Goal: Task Accomplishment & Management: Manage account settings

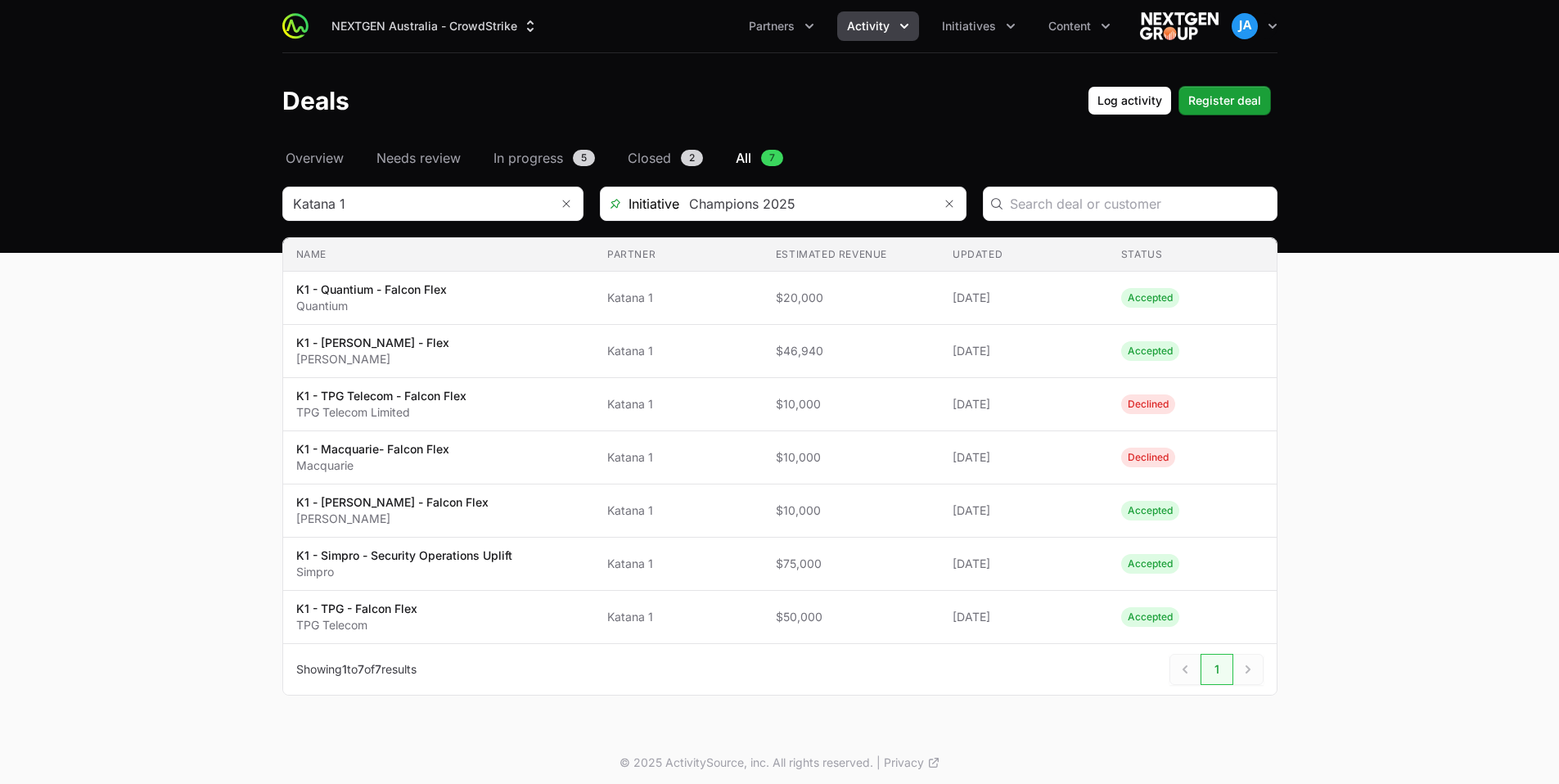
scroll to position [7, 0]
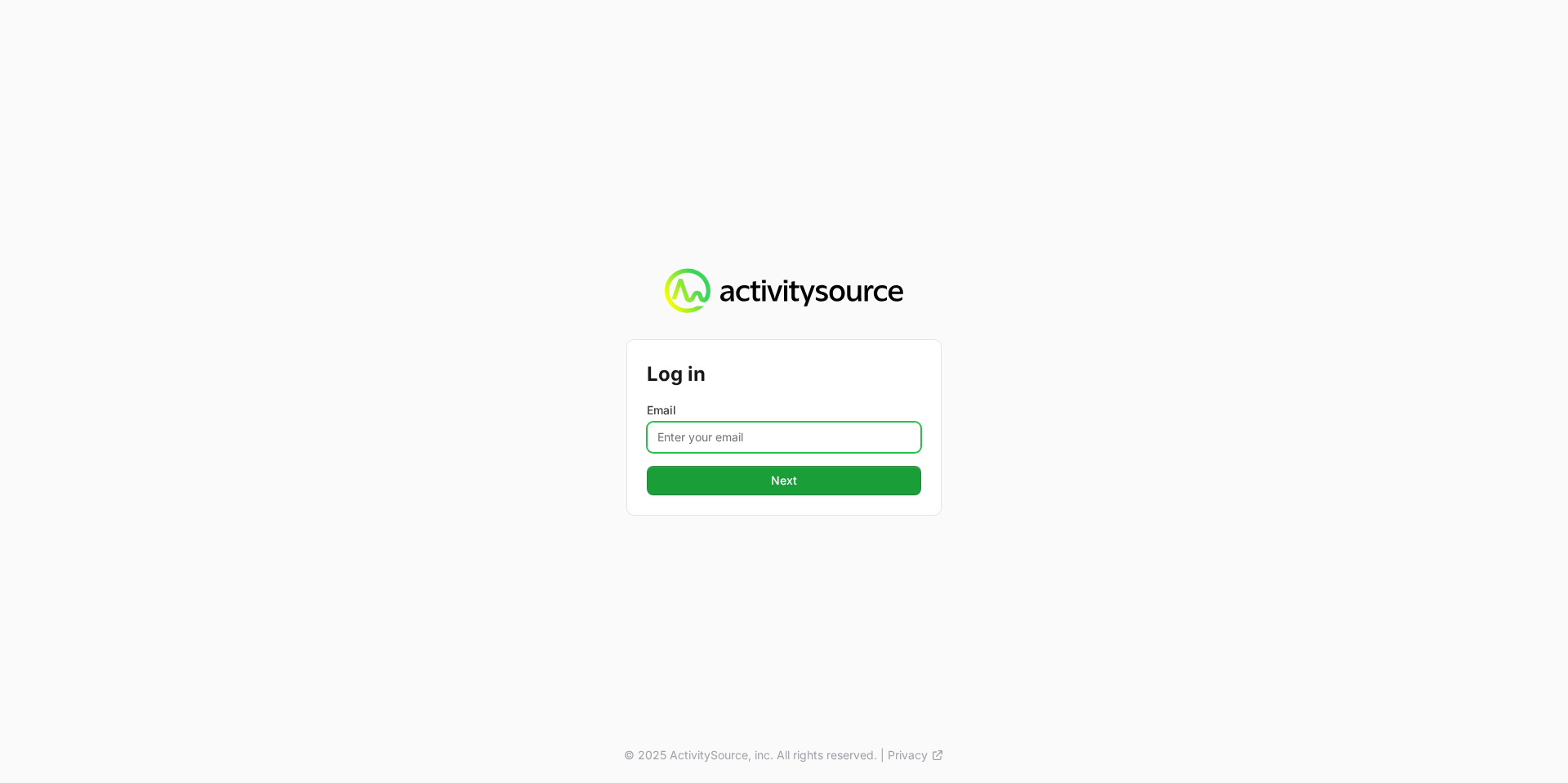
click at [744, 427] on input "Email" at bounding box center [784, 438] width 275 height 31
type input "john.aziz@nextgen.group"
click at [808, 496] on div "Log in Email john.aziz@nextgen.group Next" at bounding box center [784, 427] width 314 height 175
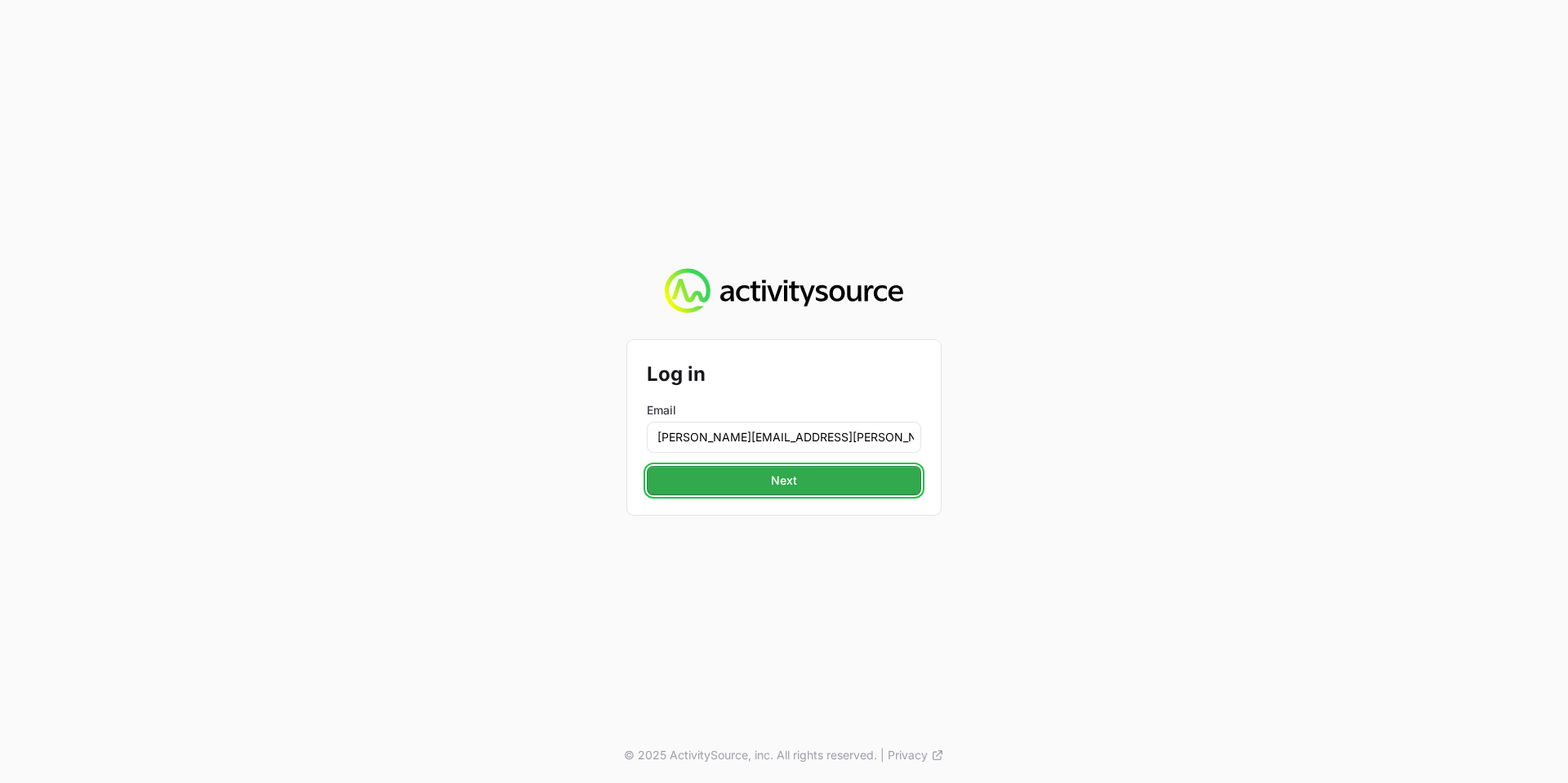
click at [808, 483] on button "Next" at bounding box center [784, 481] width 275 height 29
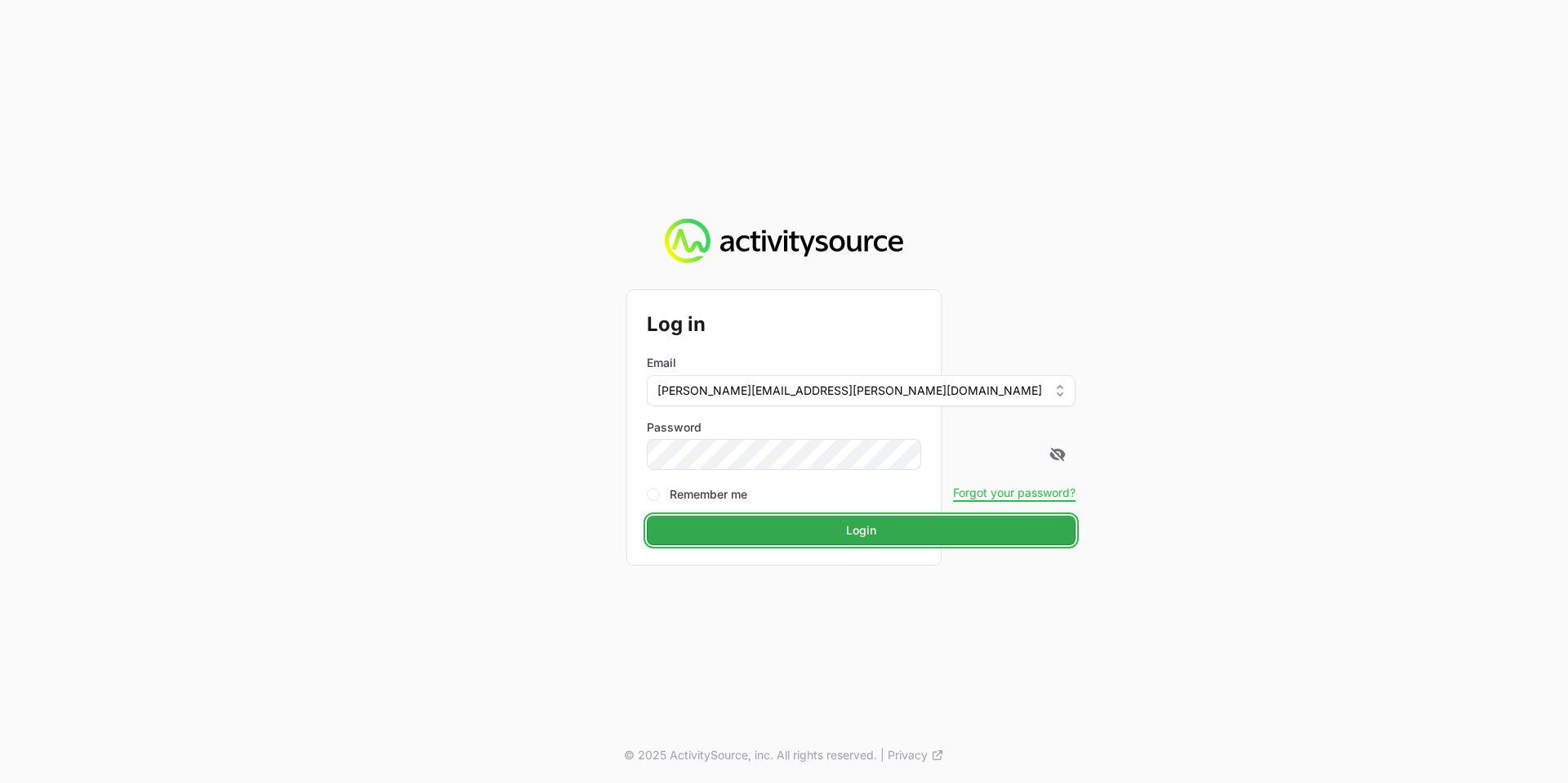
click at [806, 532] on button "Login" at bounding box center [860, 530] width 429 height 29
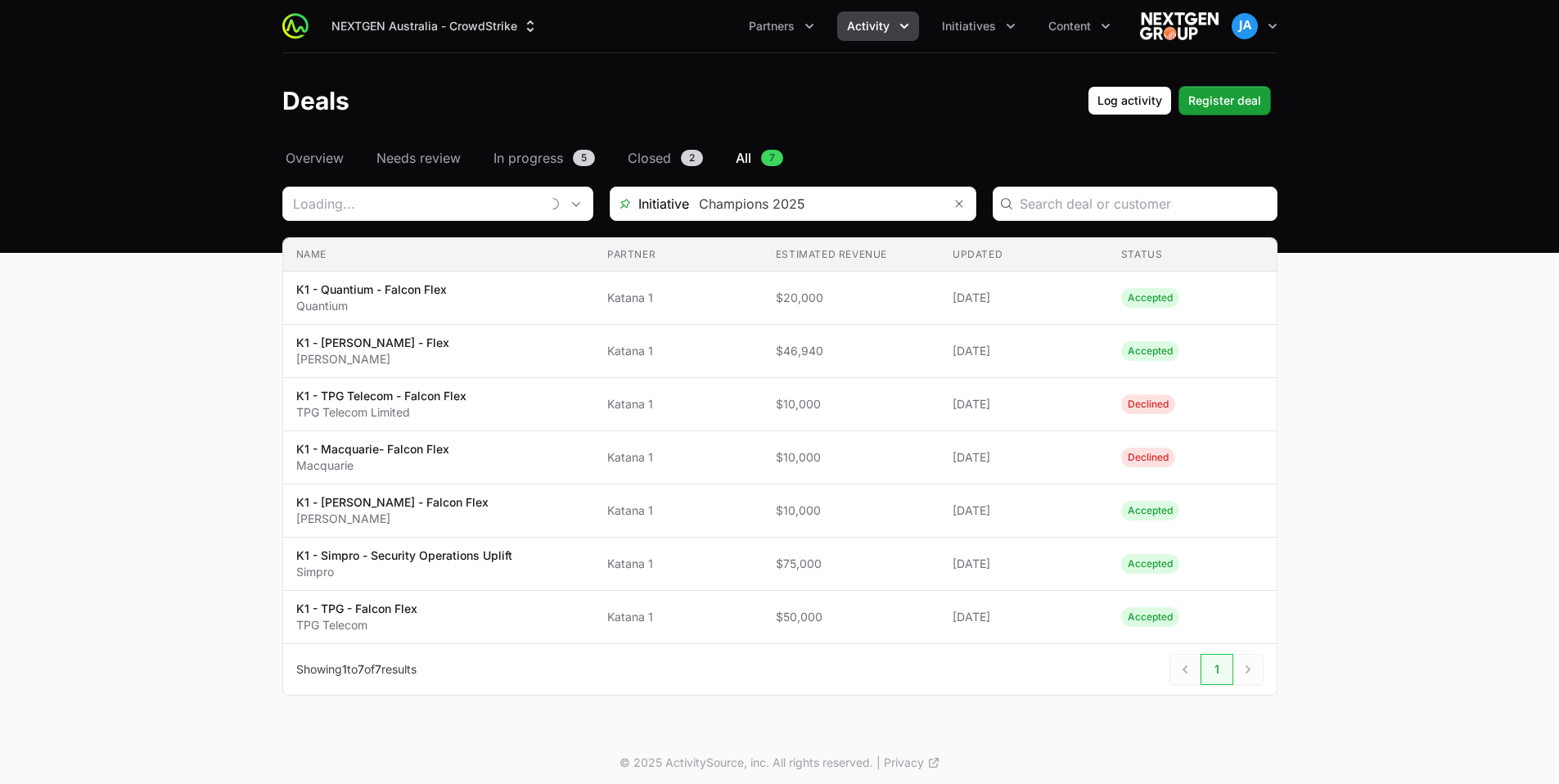
type input "Katana 1"
click at [901, 19] on icon "Activity menu" at bounding box center [904, 26] width 17 height 17
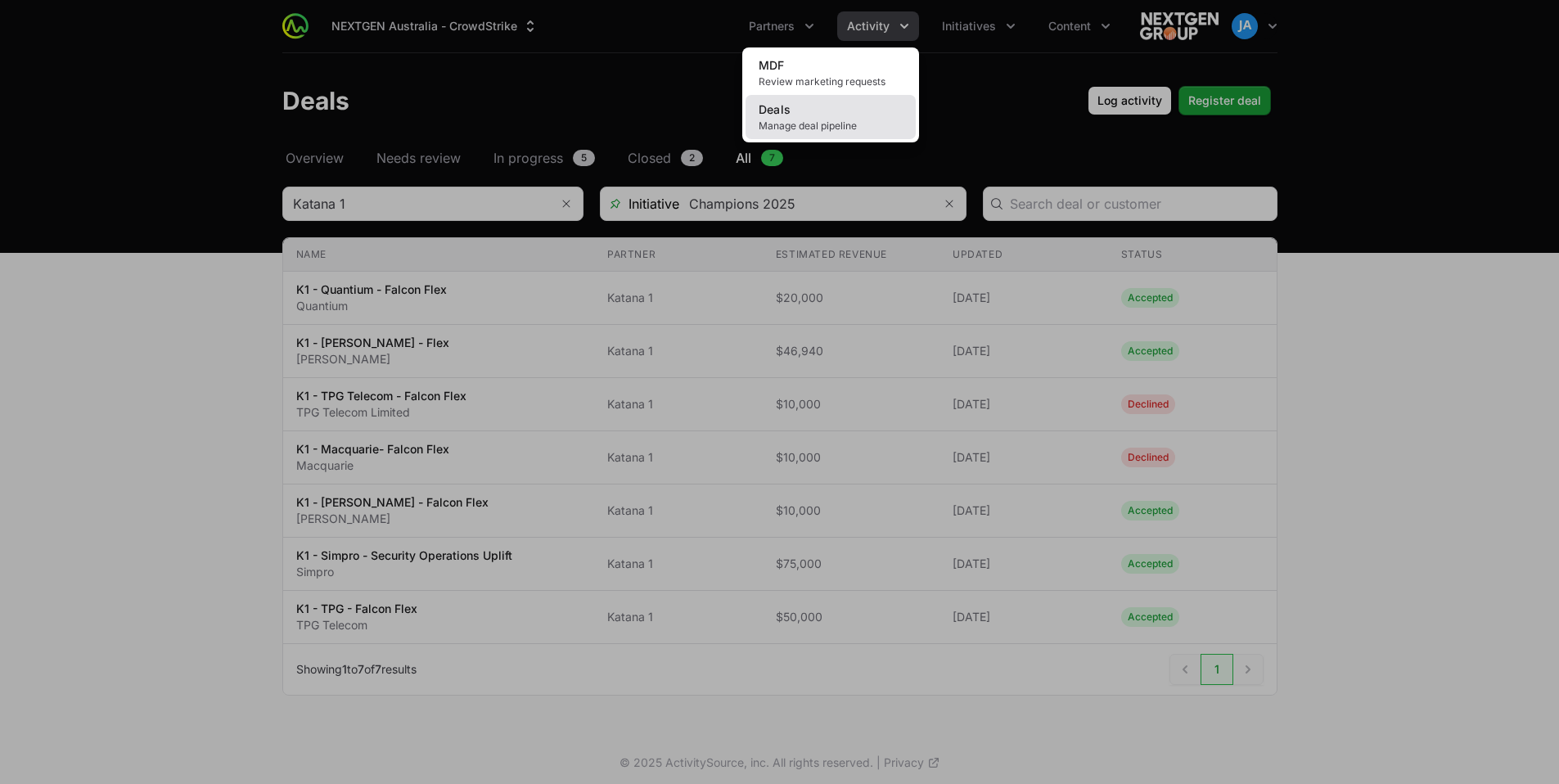
click at [862, 115] on link "Deals Manage deal pipeline" at bounding box center [830, 117] width 170 height 44
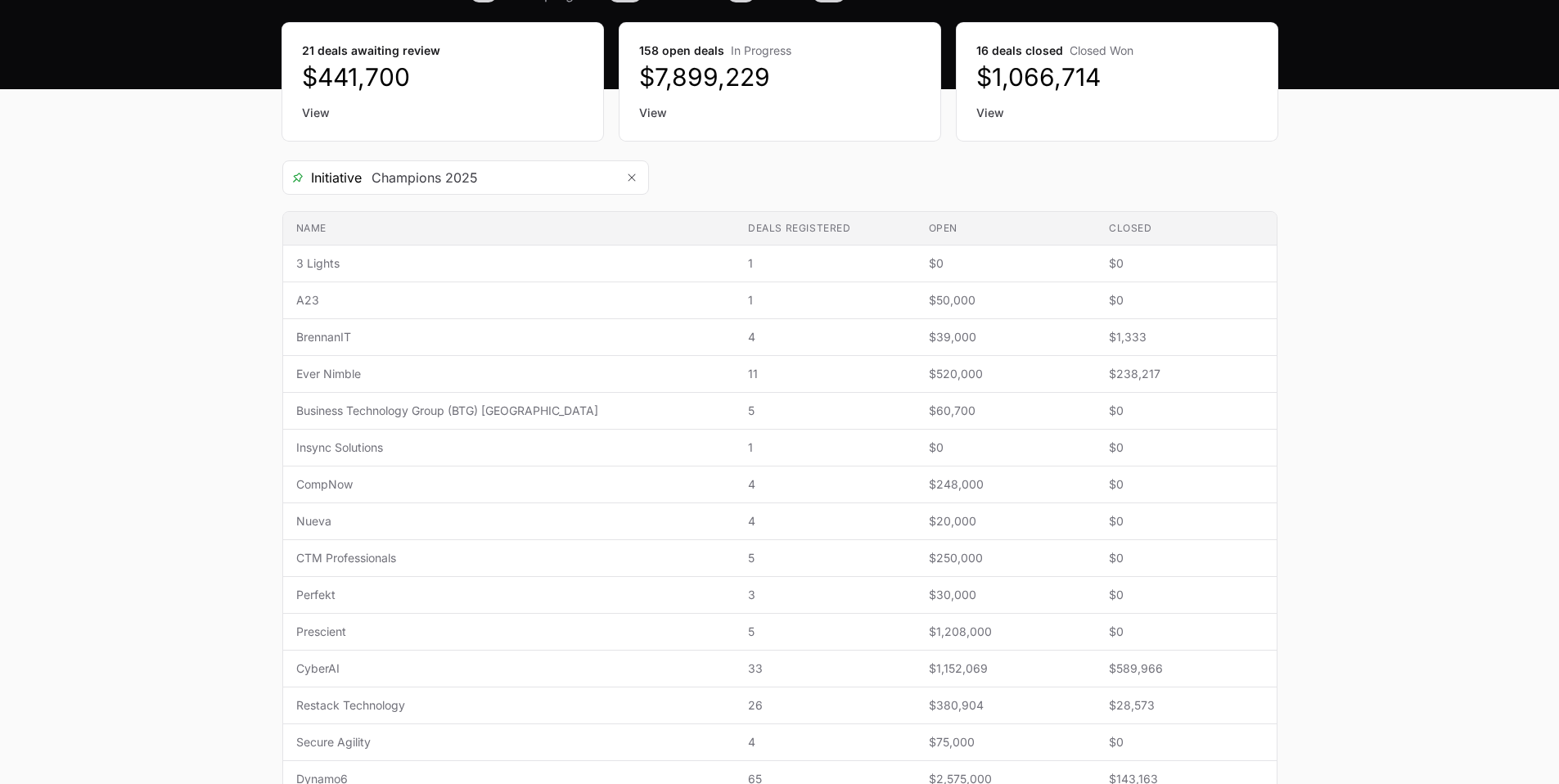
scroll to position [179, 0]
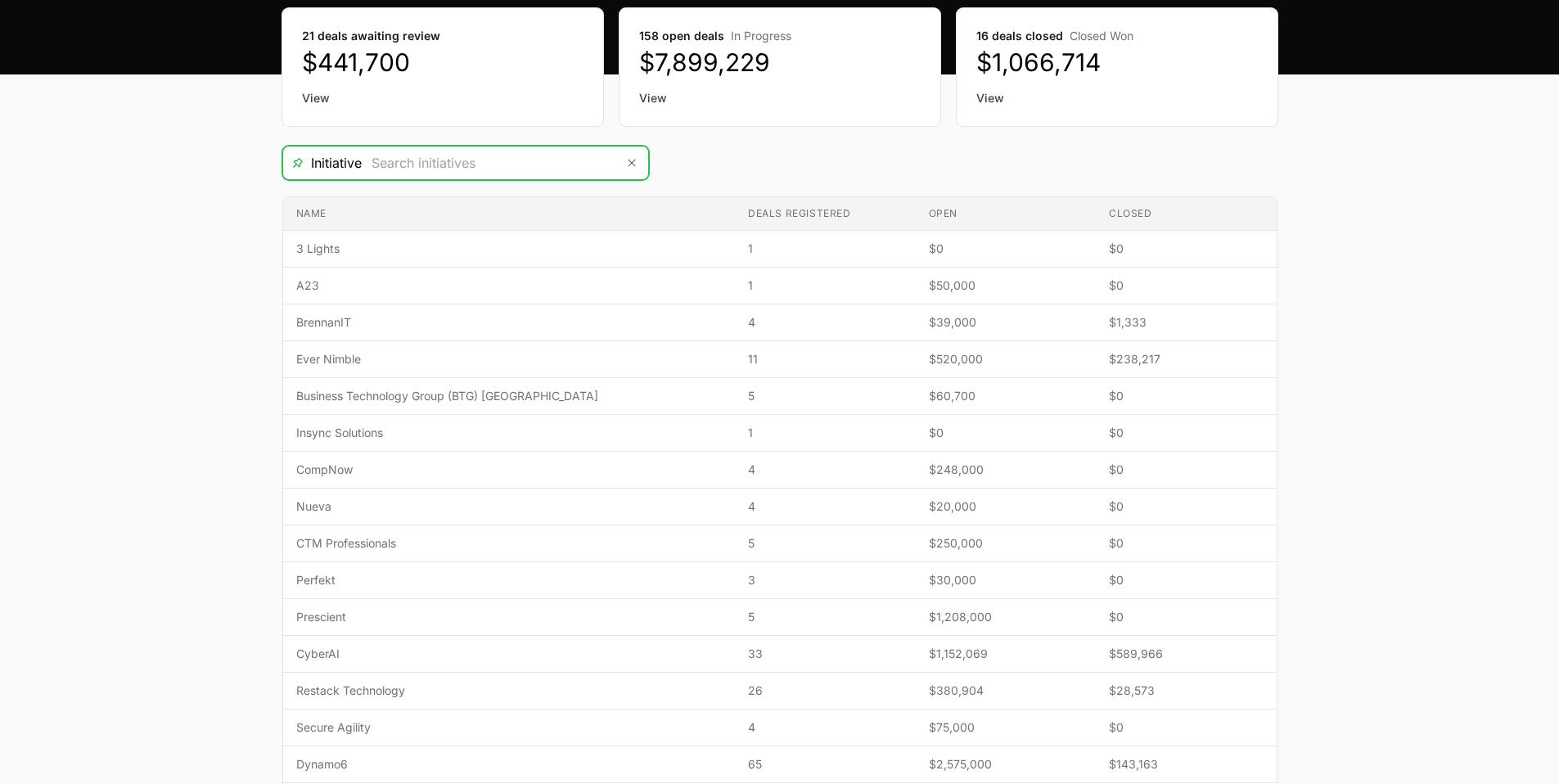
click at [554, 169] on input "Deals Filters" at bounding box center [489, 162] width 254 height 32
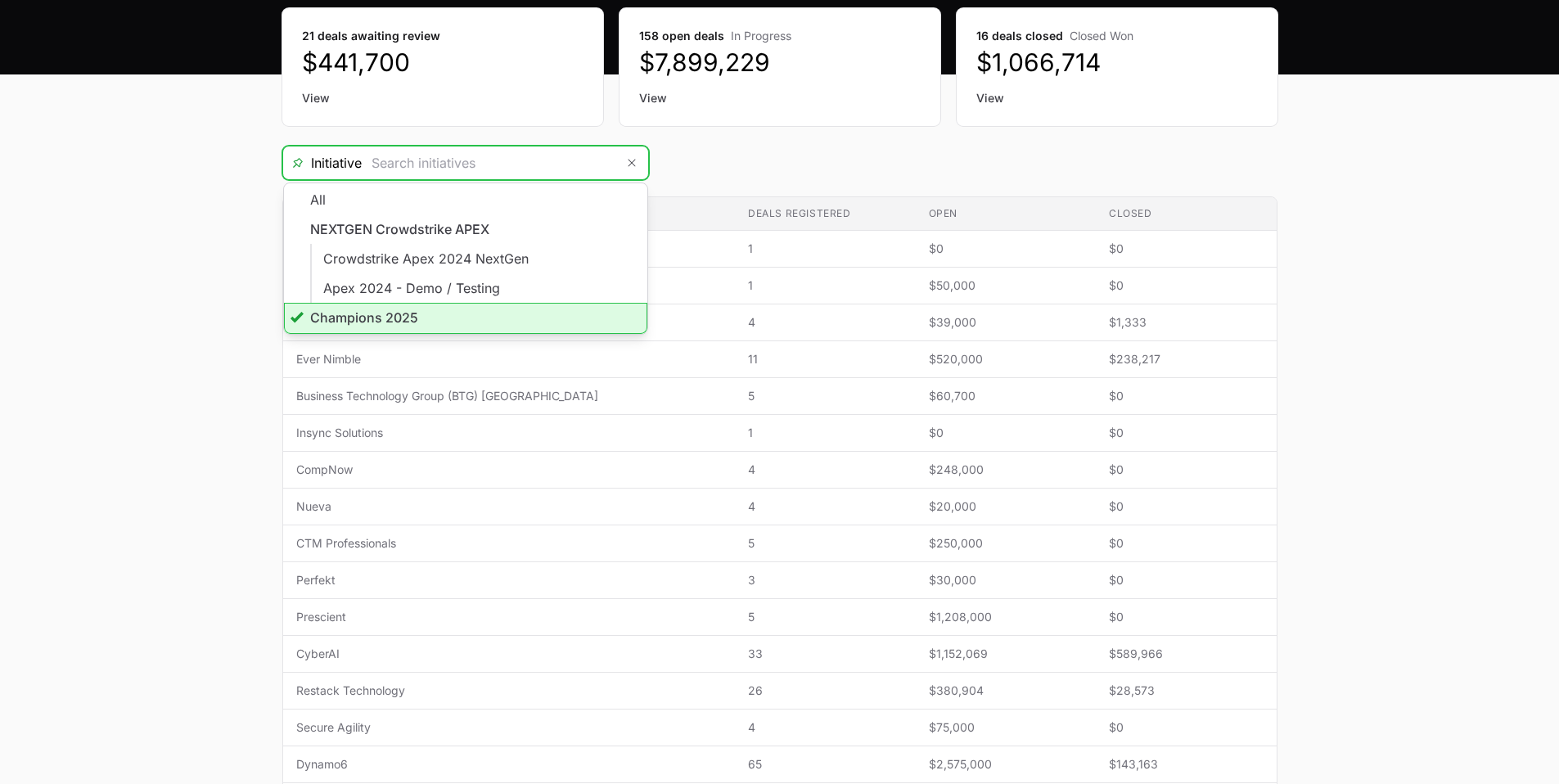
click at [526, 310] on li "Champions 2025" at bounding box center [466, 318] width 364 height 31
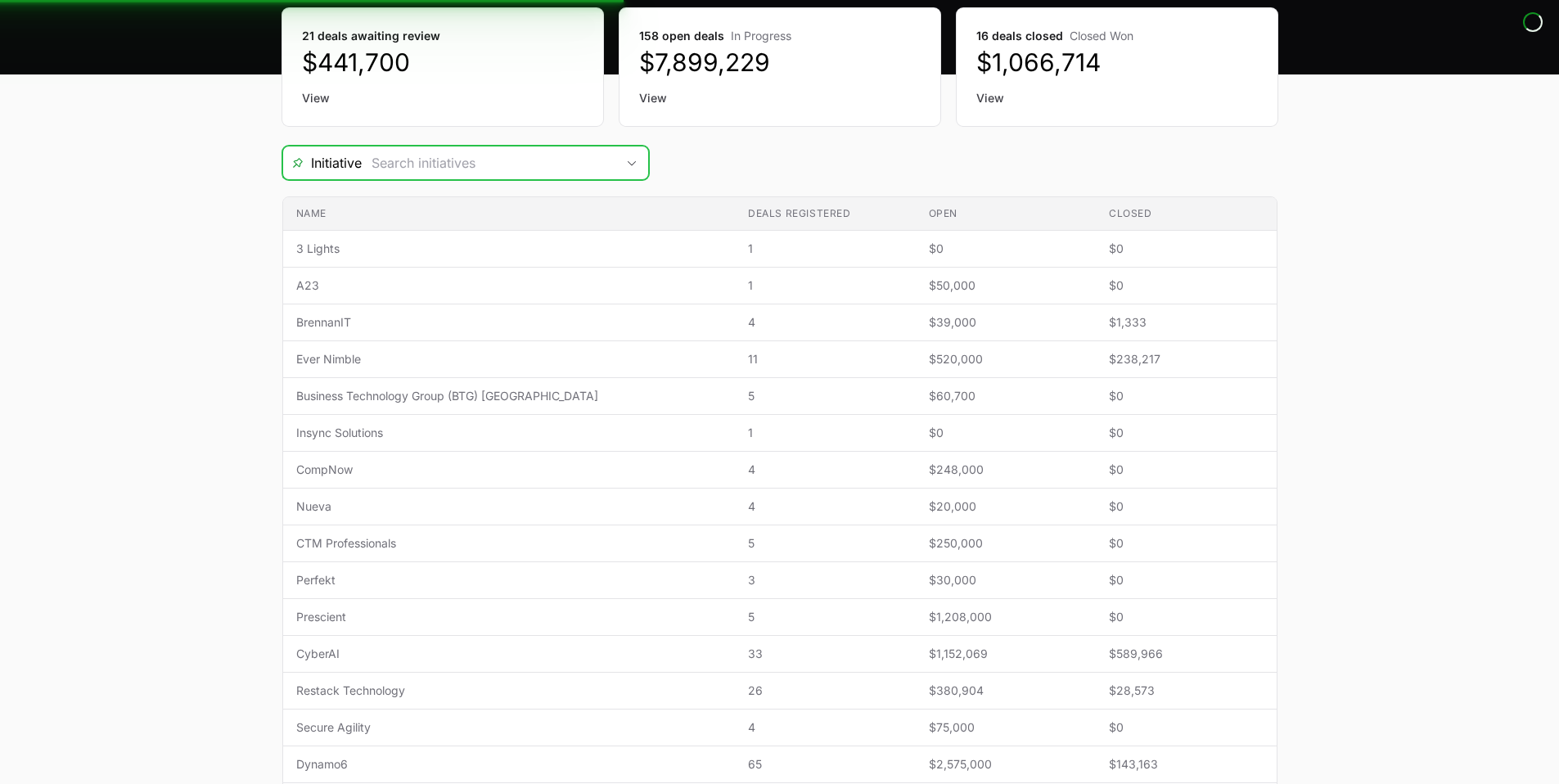
click at [628, 165] on icon "Open" at bounding box center [631, 163] width 13 height 6
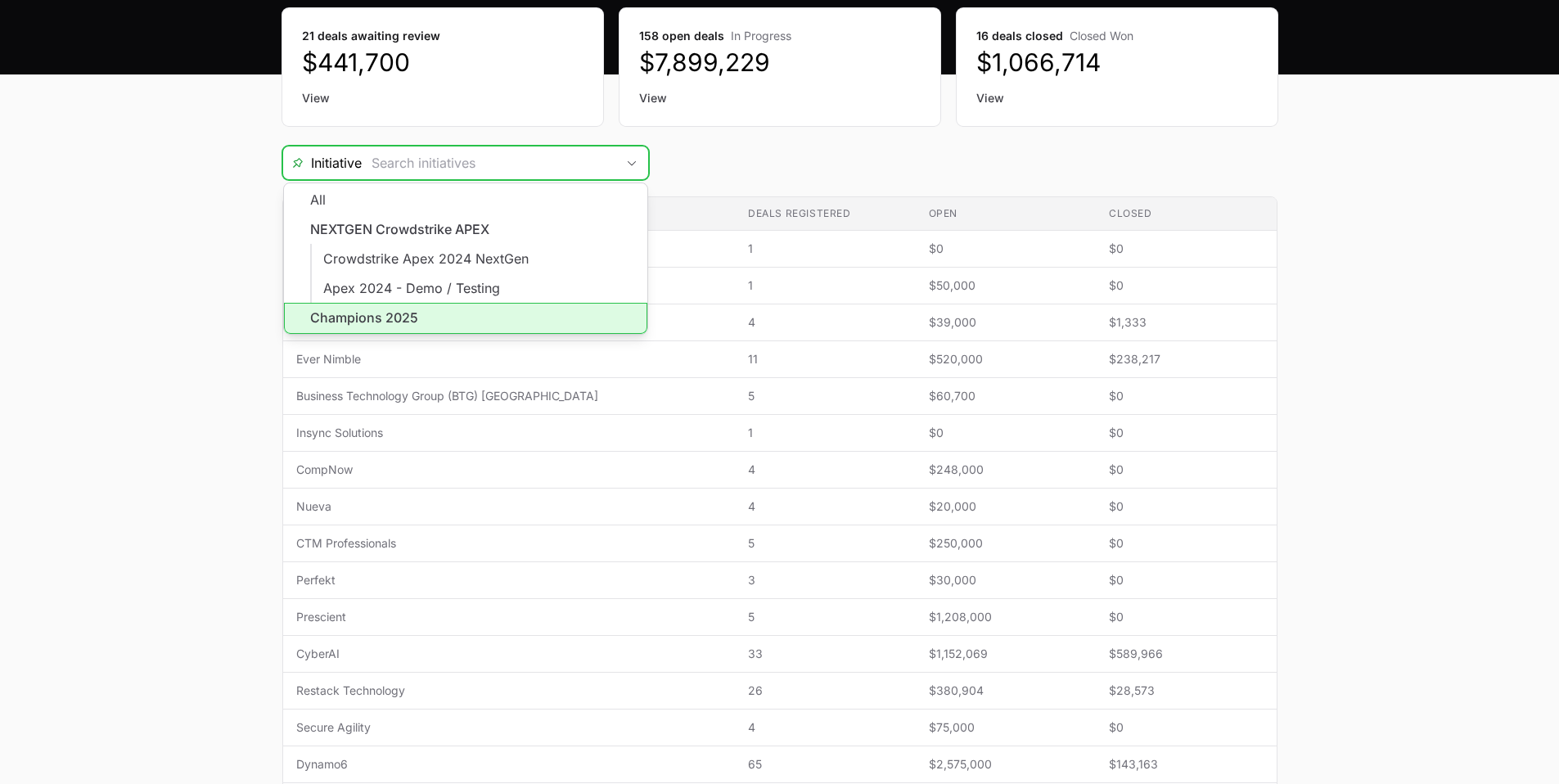
click at [533, 305] on li "Champions 2025" at bounding box center [466, 318] width 364 height 31
type input "Champions 2025"
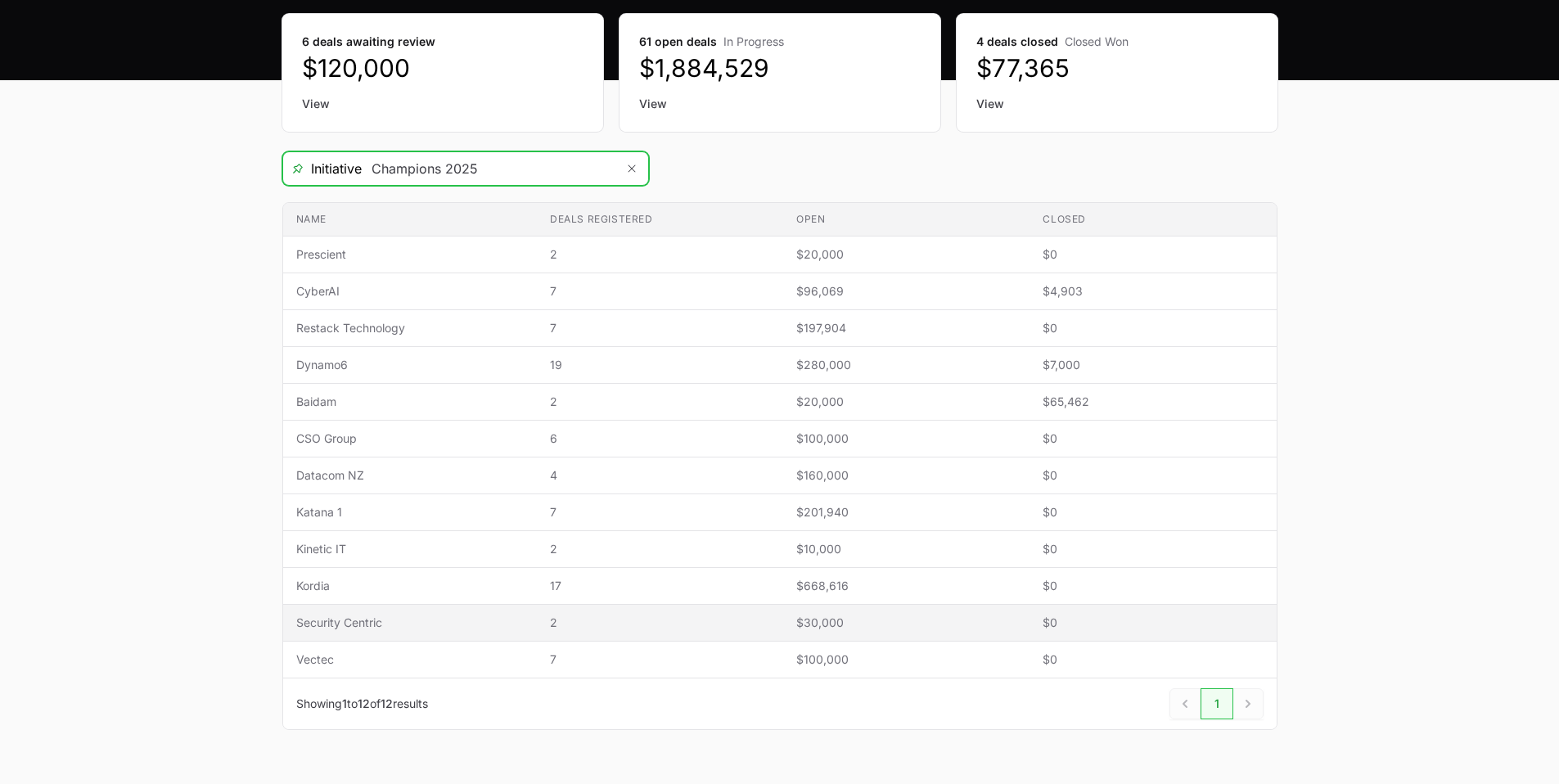
scroll to position [174, 0]
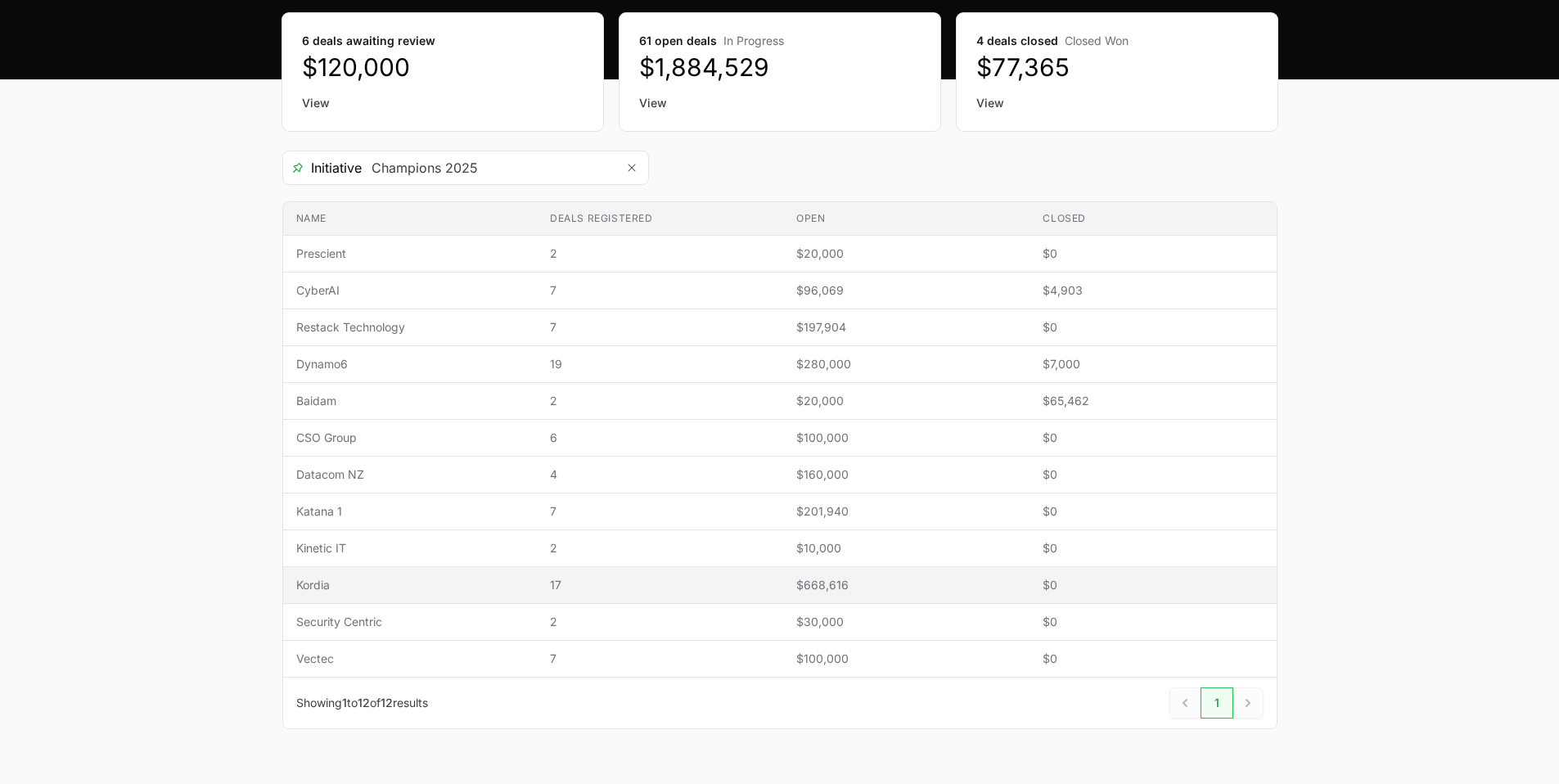
click at [341, 591] on span "Kordia" at bounding box center [410, 585] width 228 height 17
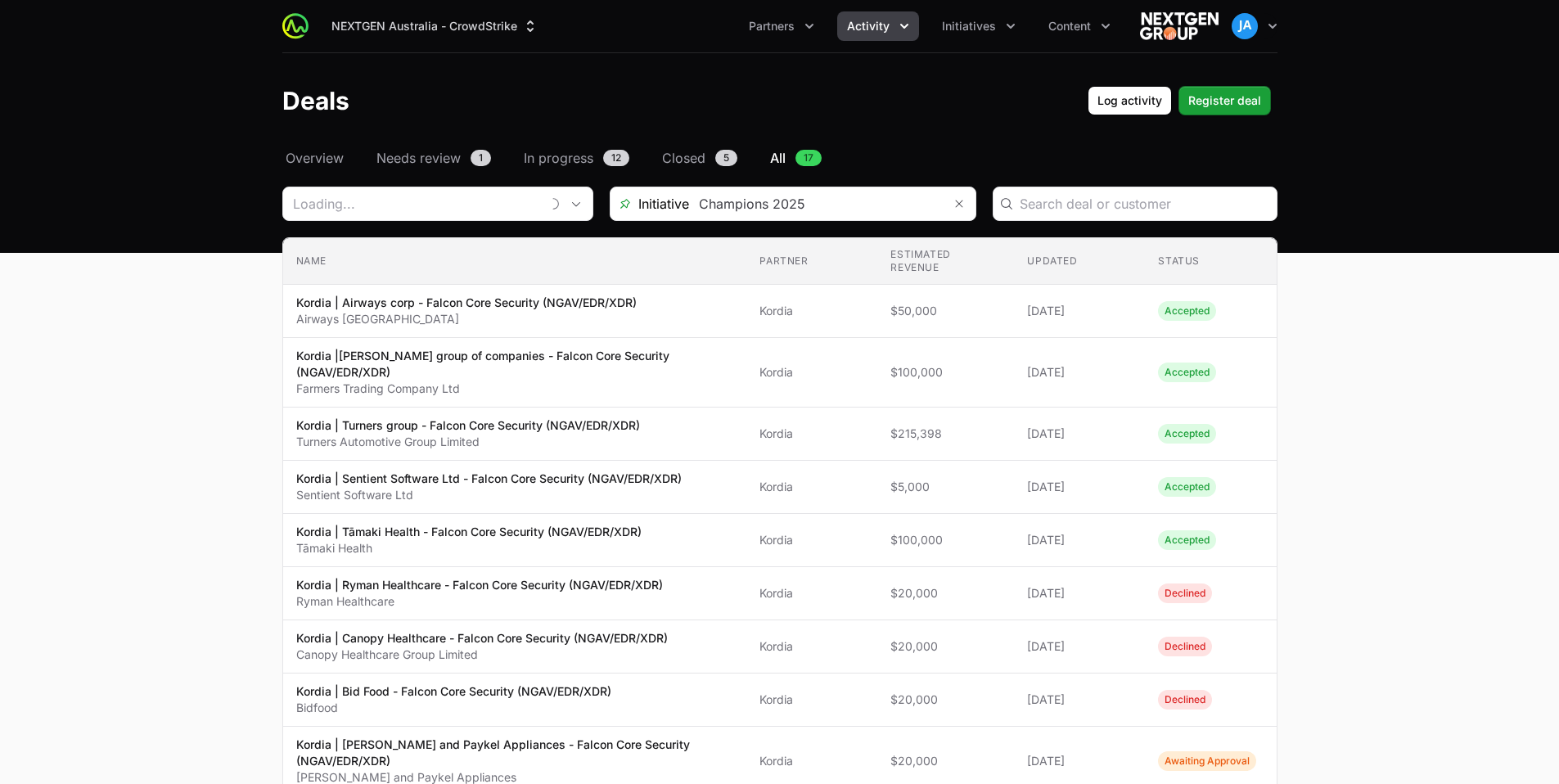
type input "Kordia"
click at [413, 197] on input "Deals Filters" at bounding box center [416, 203] width 266 height 32
type input "Kordia"
click at [199, 100] on header "Deals Log activity Register deal" at bounding box center [780, 100] width 1559 height 95
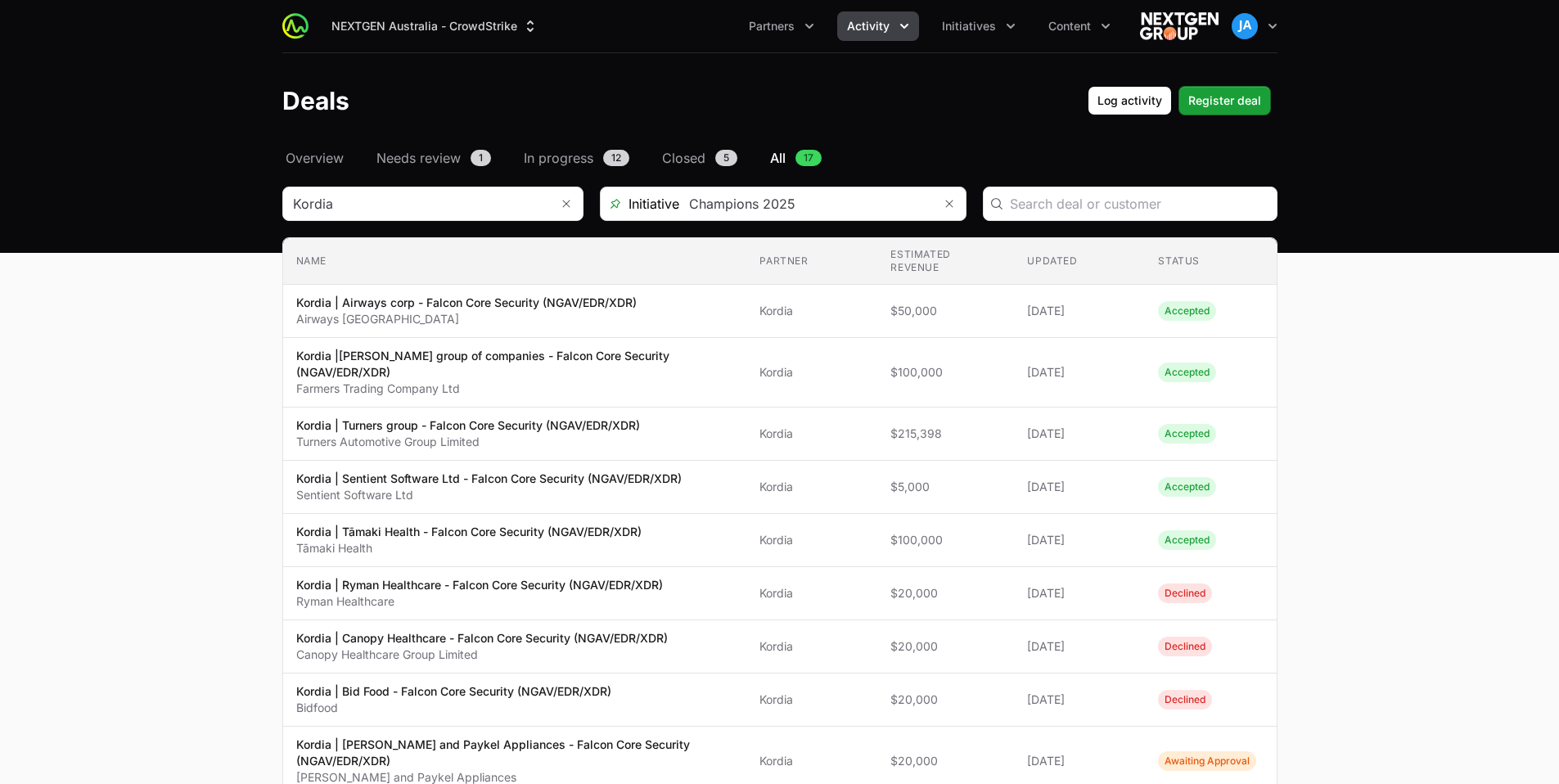
click at [662, 209] on span "Initiative" at bounding box center [640, 203] width 79 height 20
click at [468, 196] on input "Deals Filters" at bounding box center [411, 203] width 257 height 32
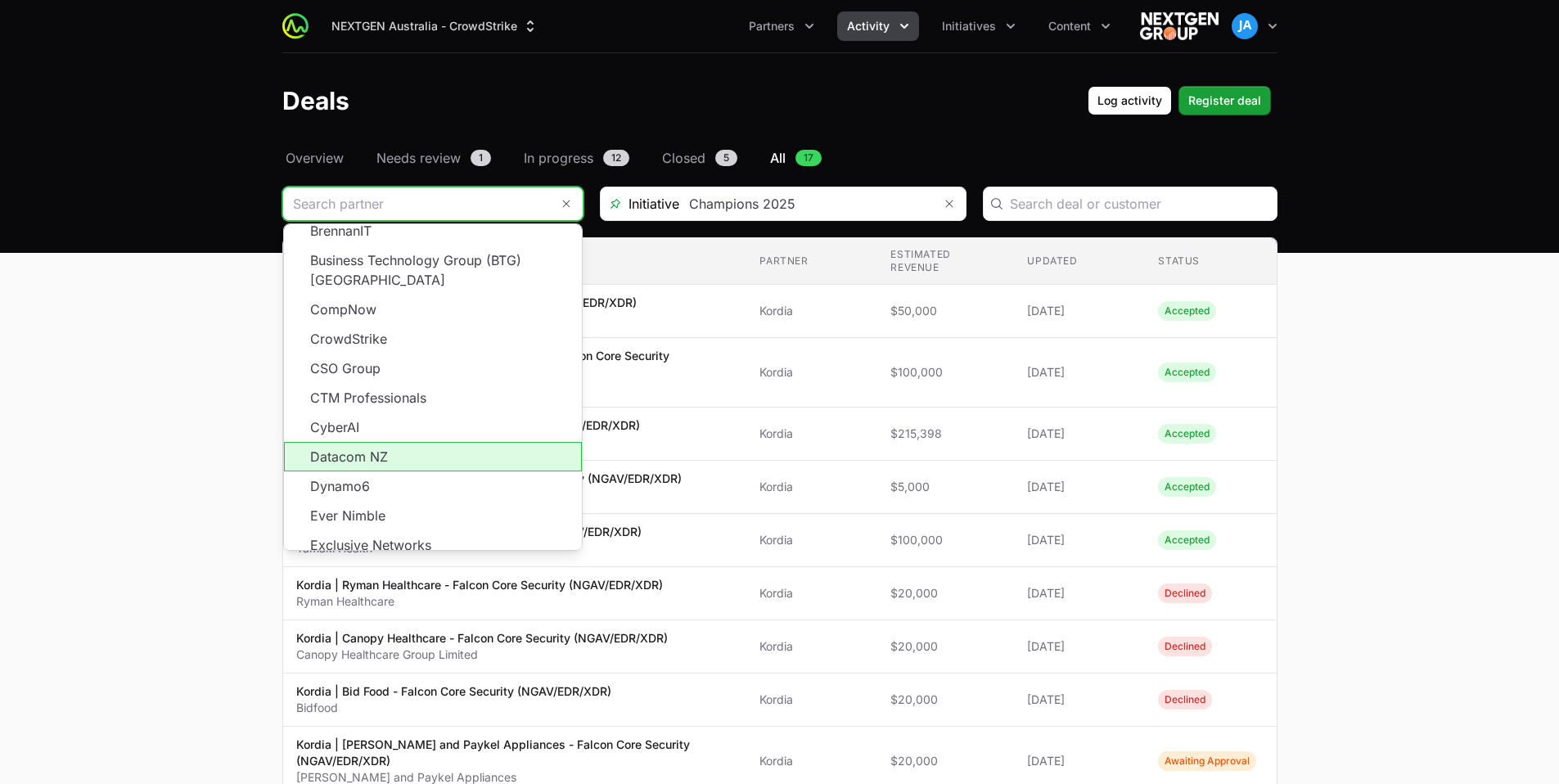
scroll to position [153, 0]
type input "Kordia"
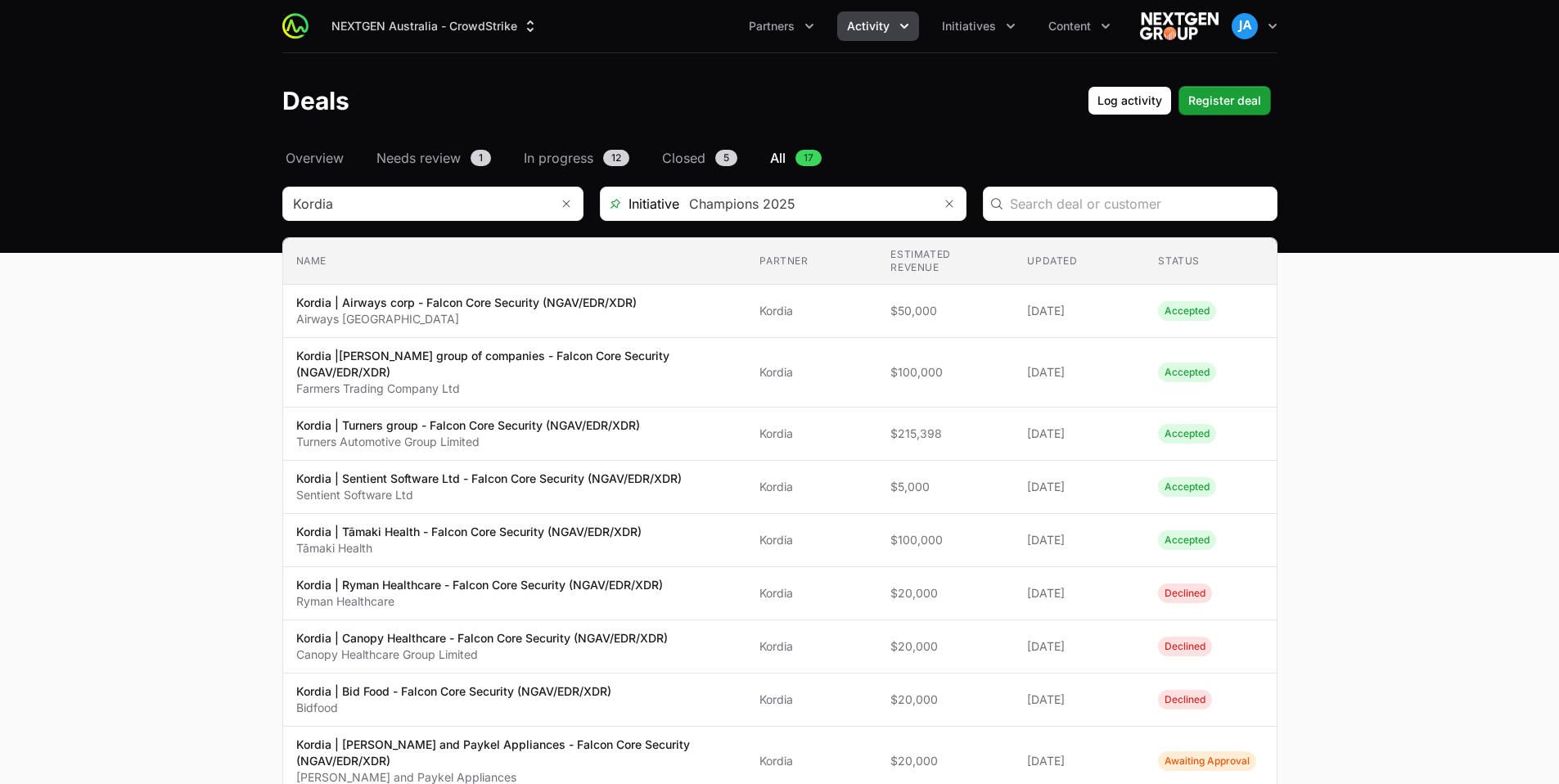
click at [212, 358] on main "Select a tab Overview Needs review In progress Closed All Overview Needs review…" at bounding box center [780, 730] width 1559 height 1164
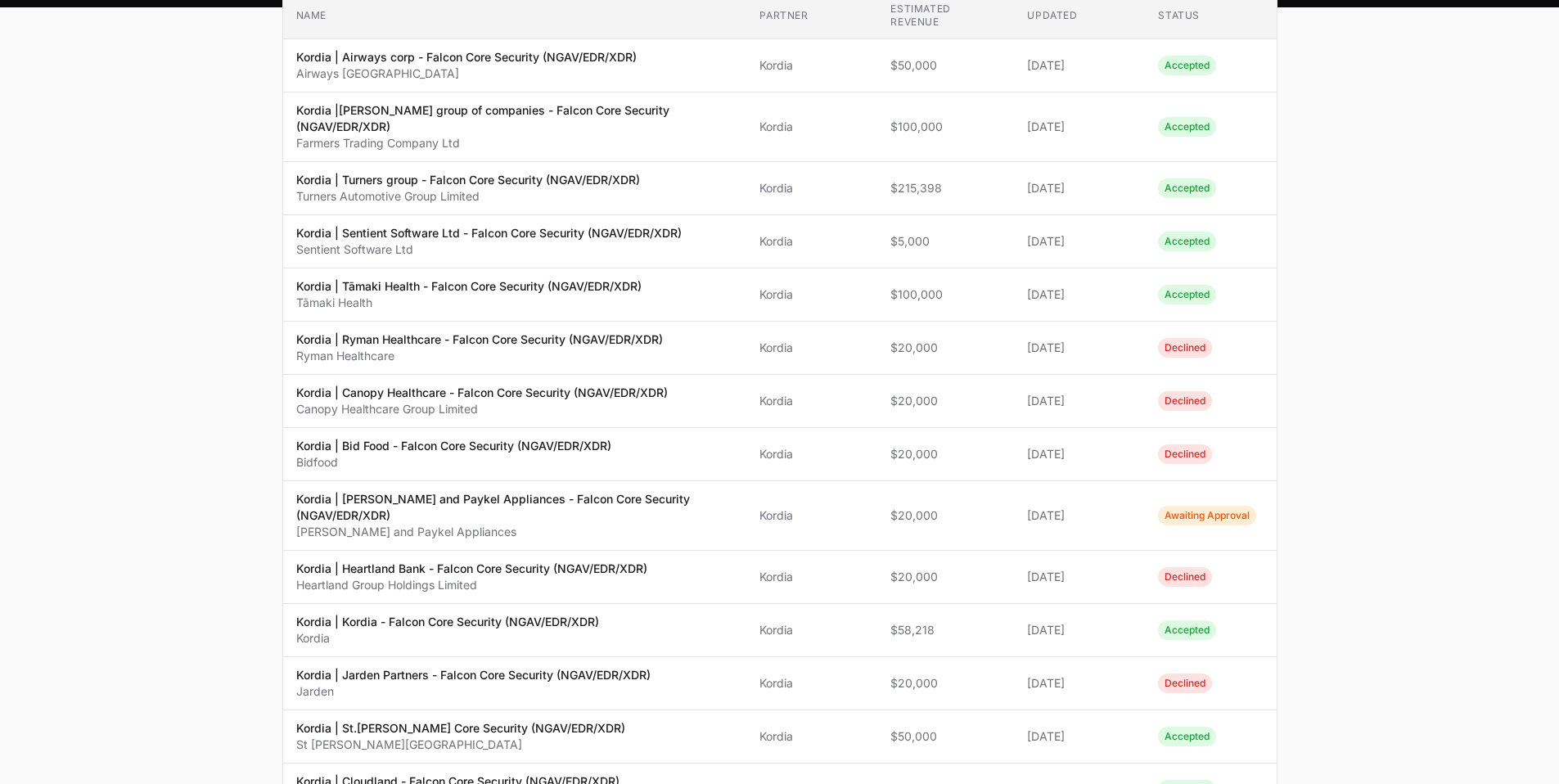
scroll to position [0, 0]
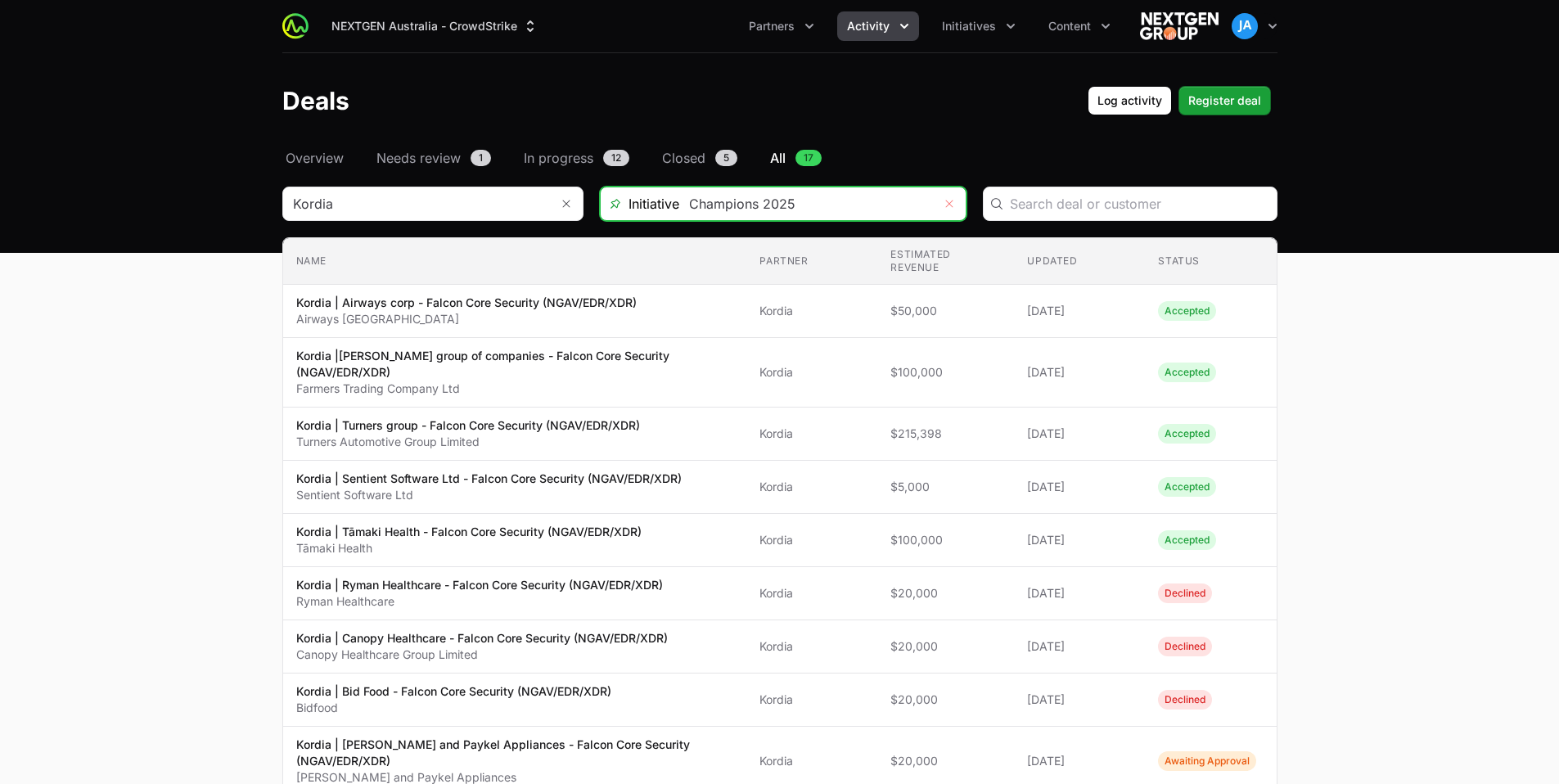
click at [952, 207] on icon "Remove" at bounding box center [949, 202] width 7 height 7
click at [222, 430] on main "Select a tab Overview Needs review In progress Closed All Overview Needs review…" at bounding box center [780, 730] width 1559 height 1164
click at [569, 206] on icon "Remove" at bounding box center [566, 203] width 10 height 13
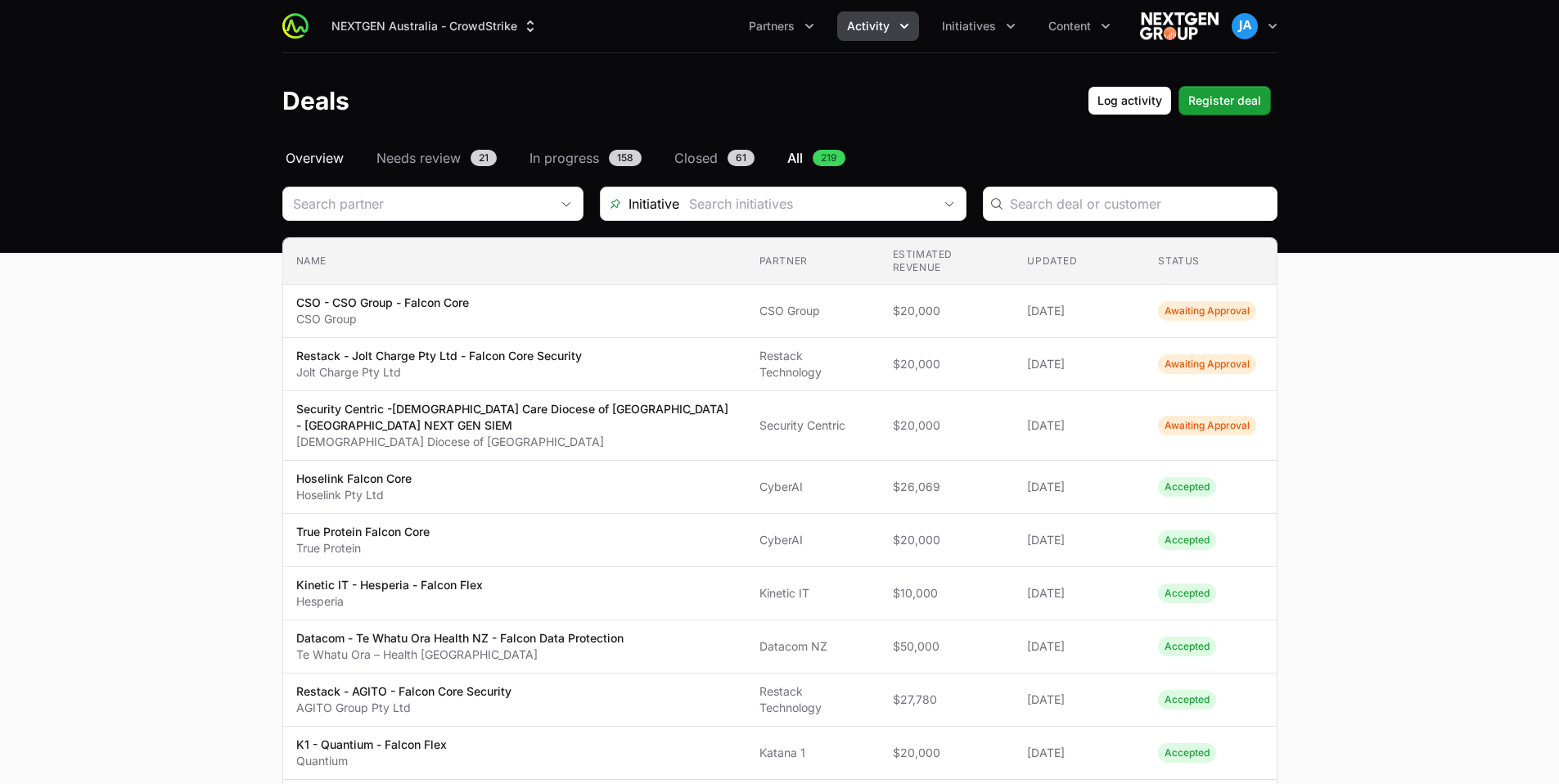
click at [335, 161] on span "Overview" at bounding box center [315, 158] width 58 height 20
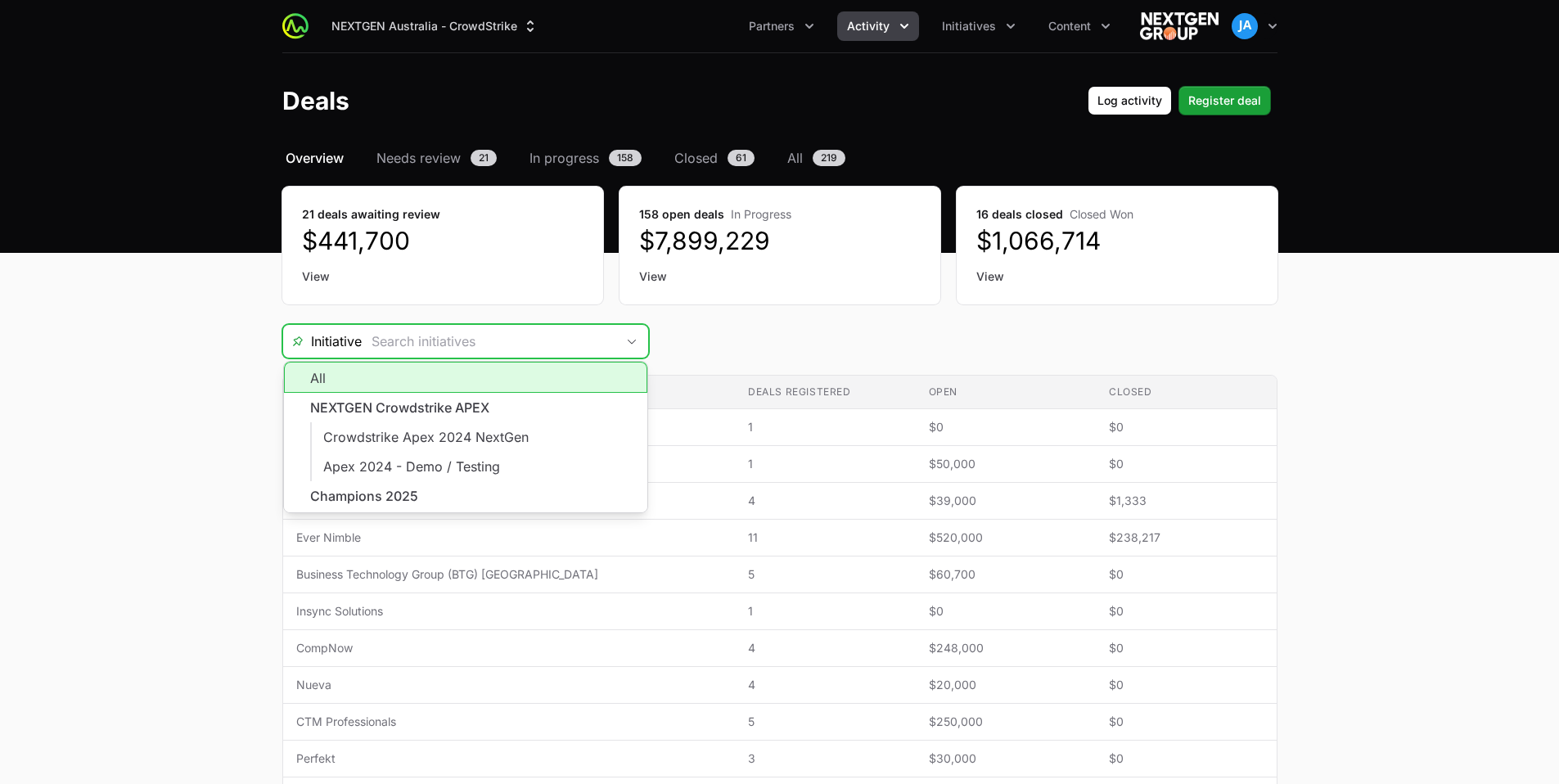
click at [546, 351] on input "Deals Filters" at bounding box center [489, 341] width 254 height 32
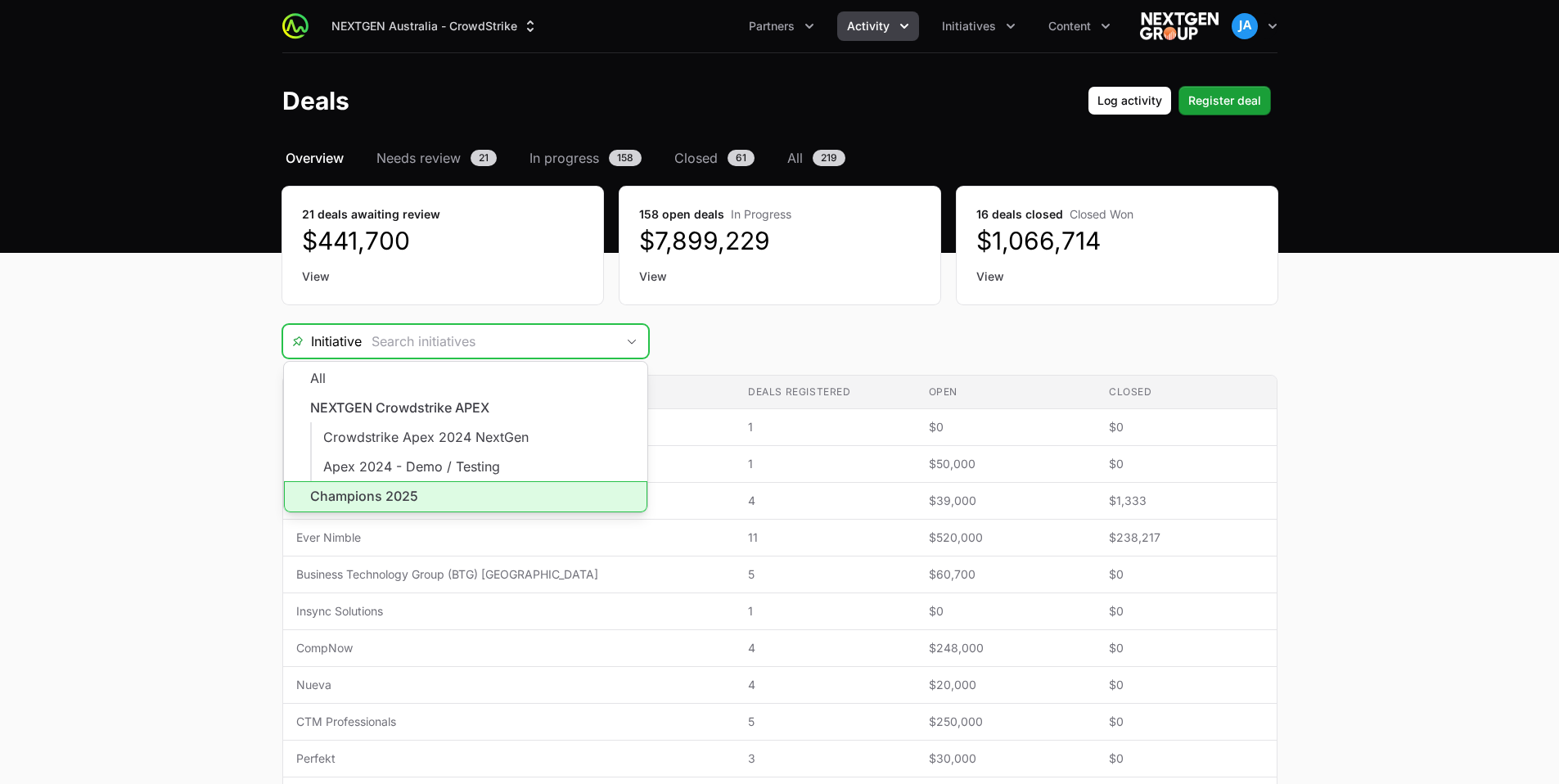
click at [502, 485] on li "Champions 2025" at bounding box center [466, 497] width 364 height 31
type input "Champions 2025"
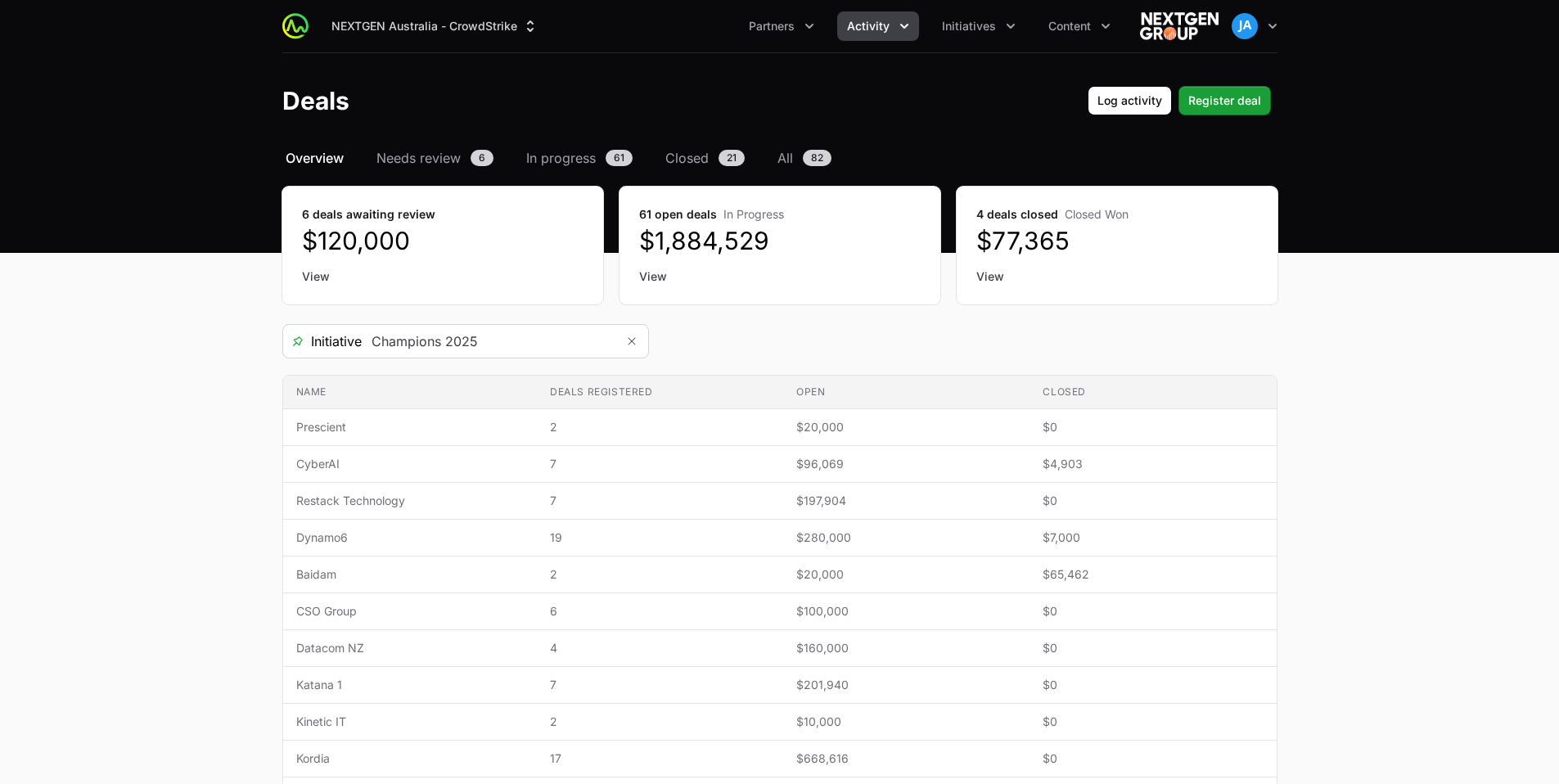
click at [117, 465] on main "Select a tab Overview Needs review In progress Closed All Overview Needs review…" at bounding box center [780, 545] width 1559 height 794
click at [807, 30] on icon "Partners menu" at bounding box center [809, 26] width 17 height 17
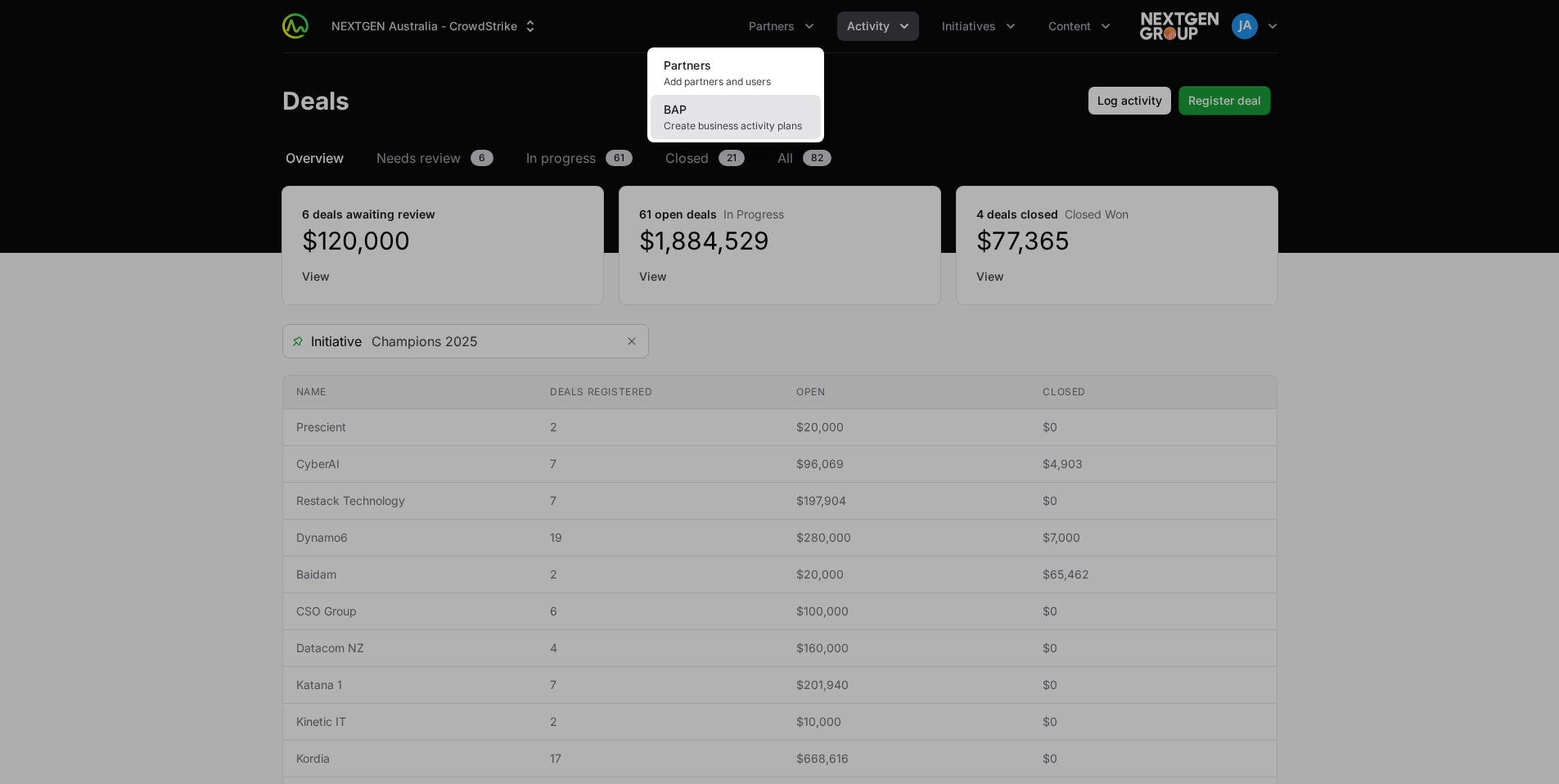
click at [801, 113] on link "BAP Create business activity plans" at bounding box center [735, 117] width 170 height 44
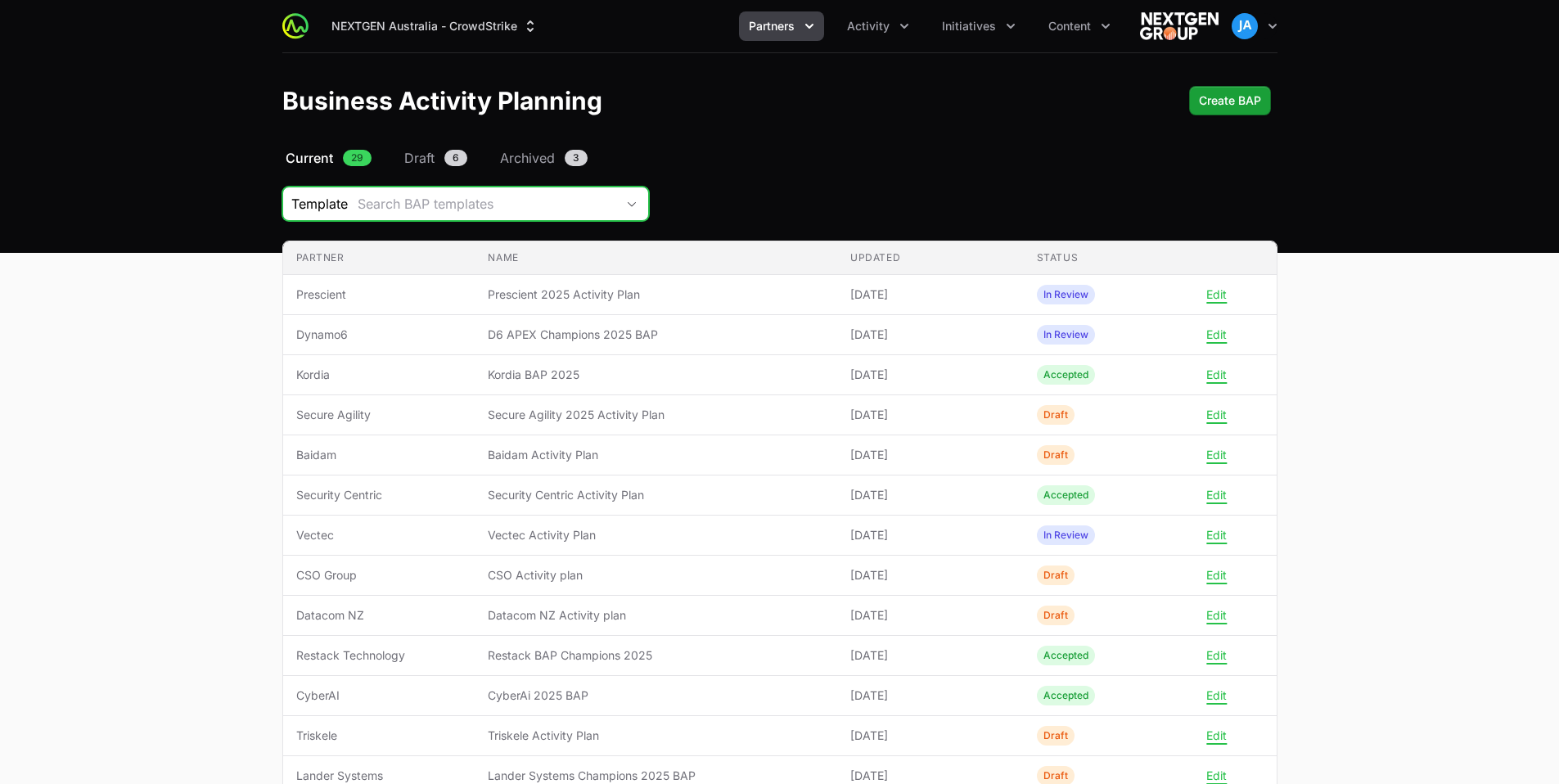
click at [628, 202] on icon "Business Activity Plan Filters" at bounding box center [631, 204] width 13 height 6
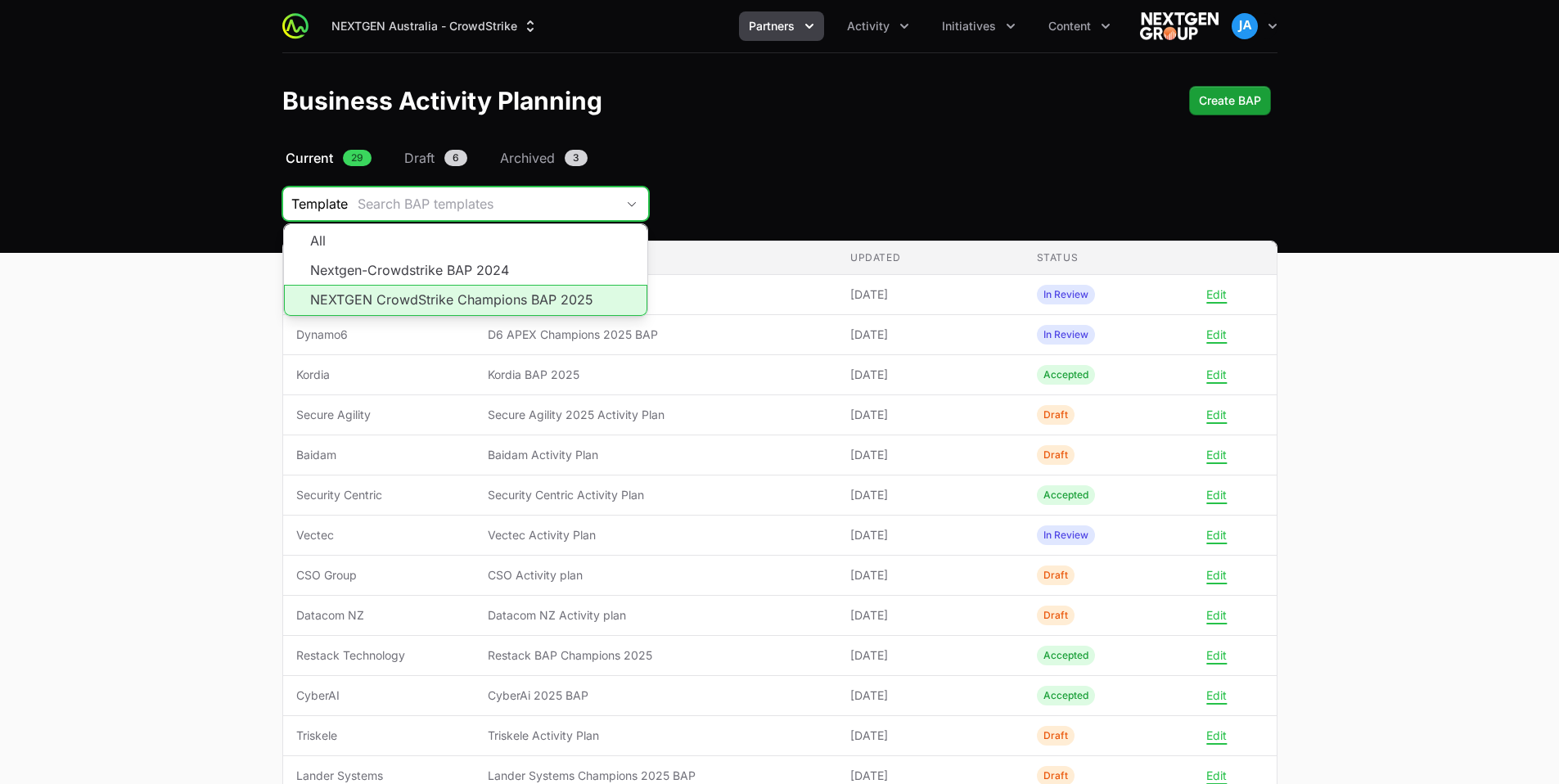
click at [576, 299] on li "NEXTGEN CrowdStrike Champions BAP 2025" at bounding box center [466, 301] width 364 height 31
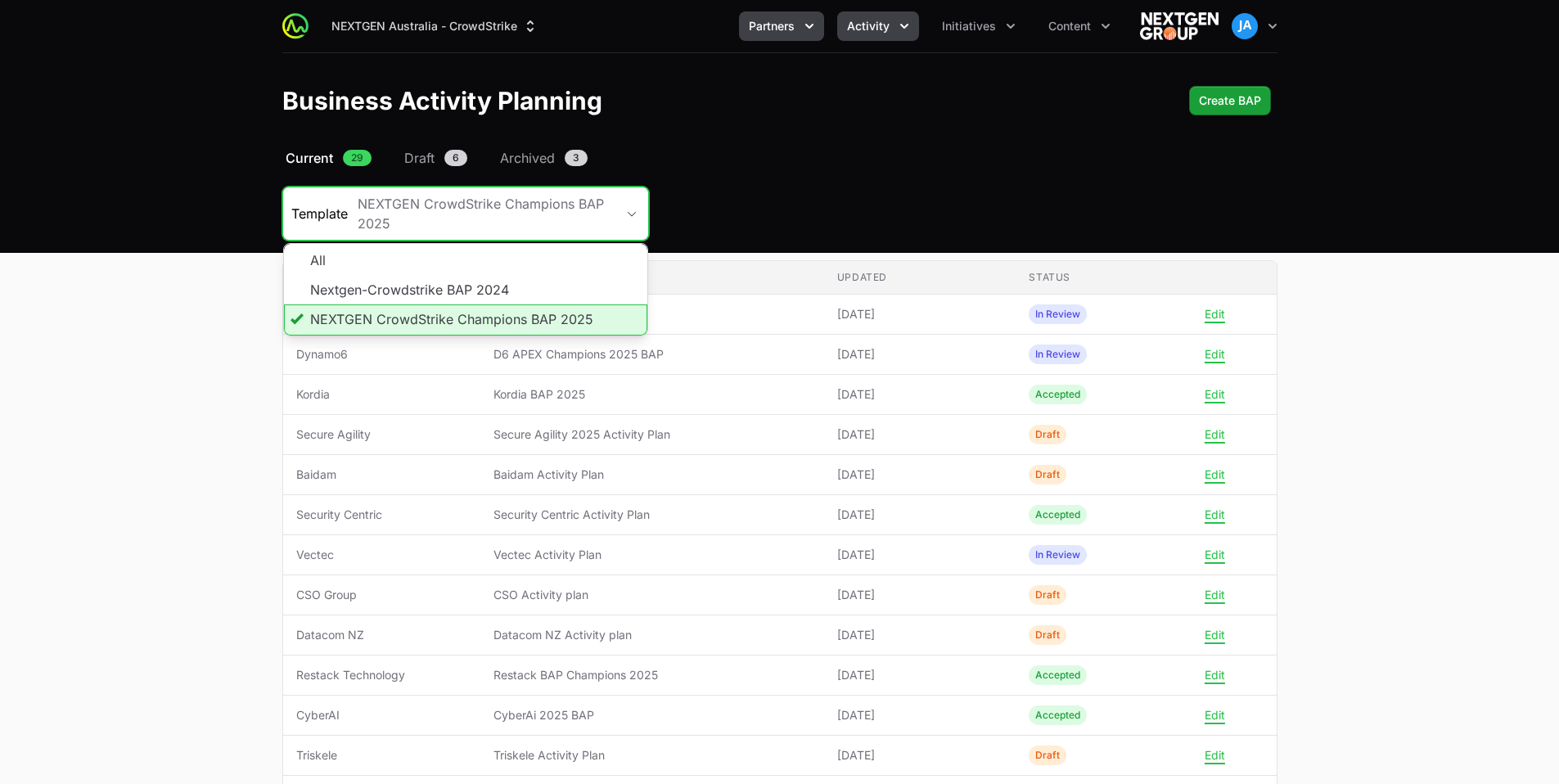
click at [898, 31] on icon "Activity menu" at bounding box center [904, 26] width 17 height 17
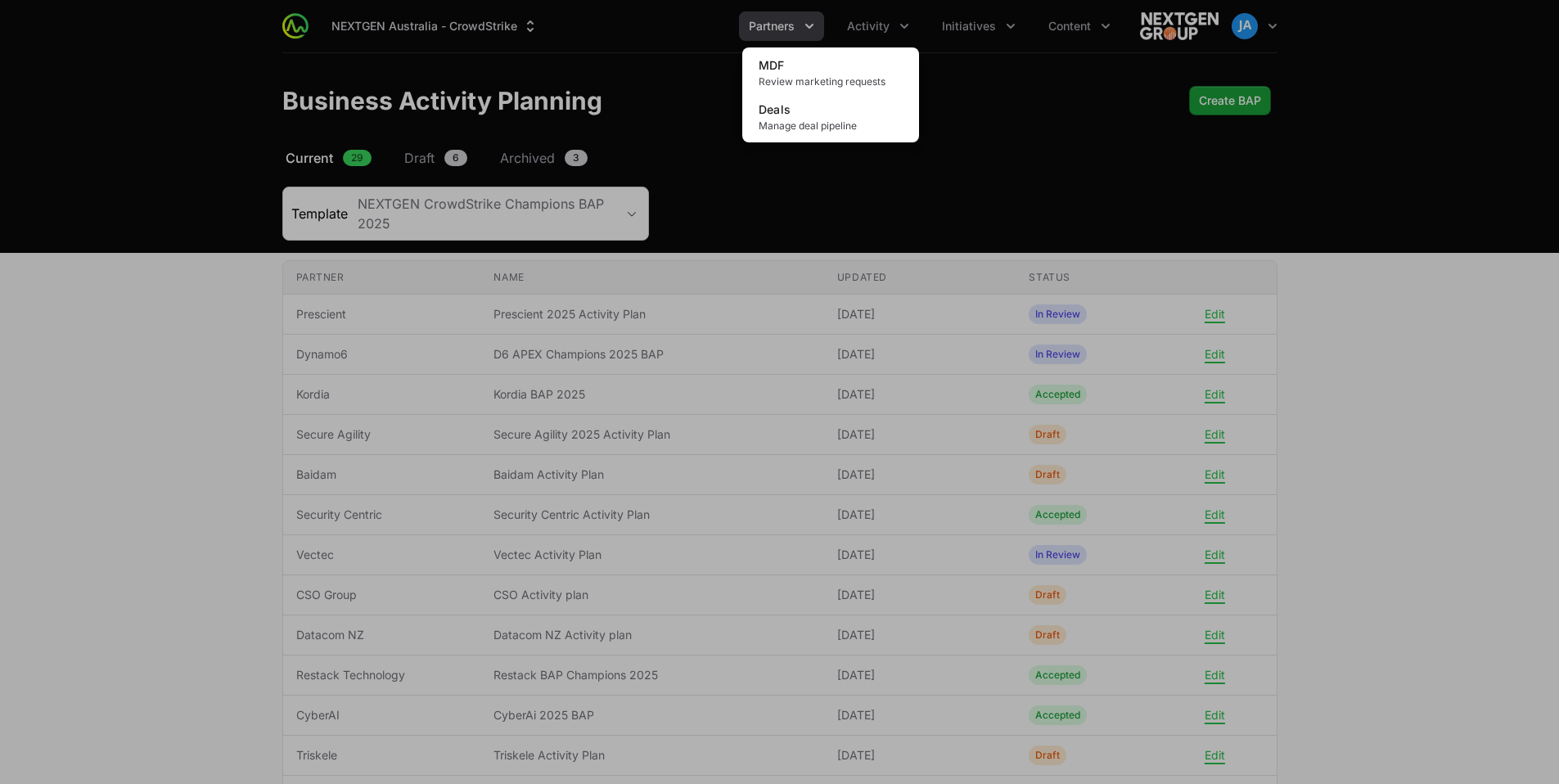
click at [794, 177] on div "Activity menu" at bounding box center [780, 392] width 1559 height 784
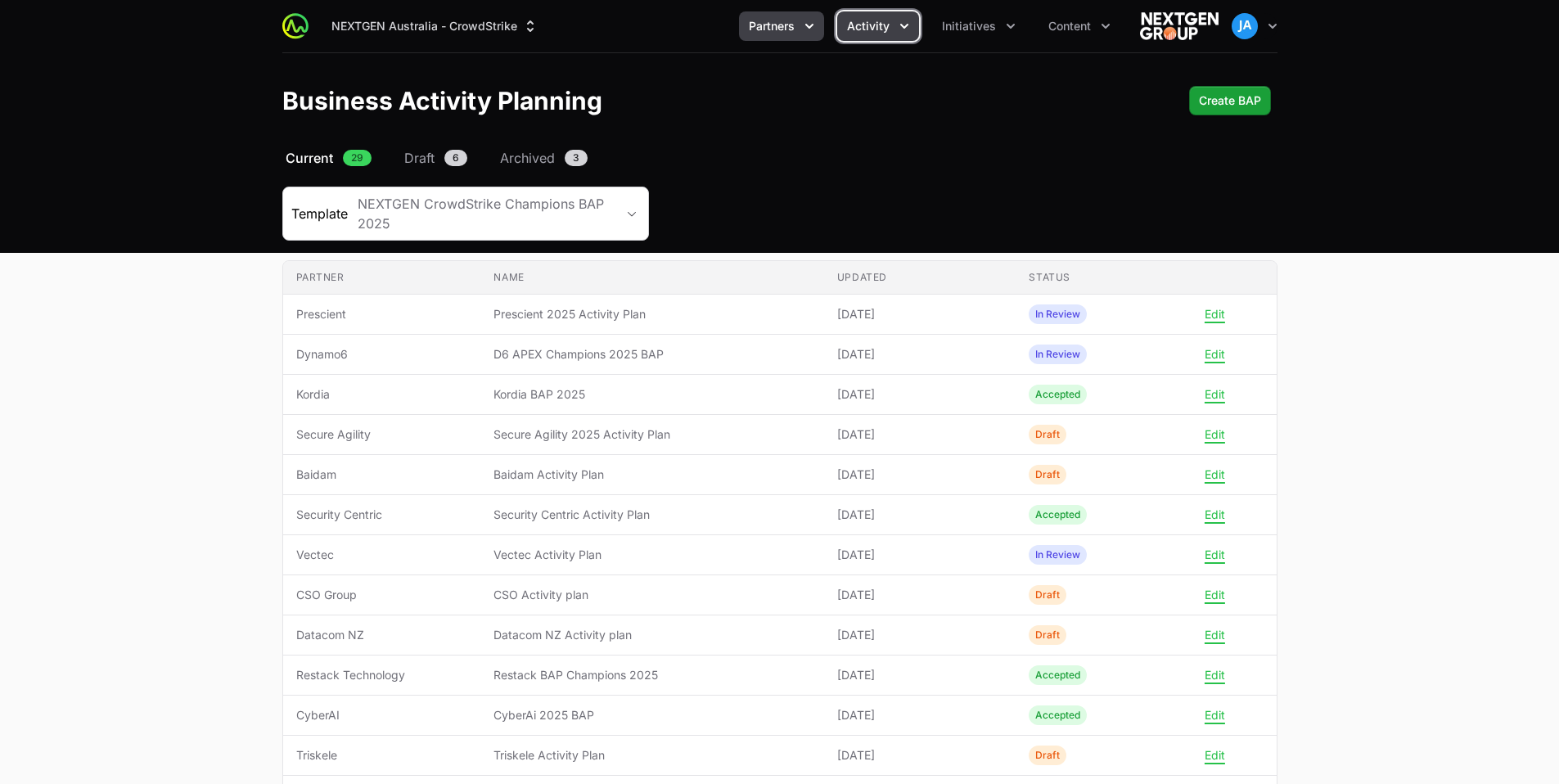
click at [899, 31] on icon "Activity menu" at bounding box center [904, 26] width 17 height 17
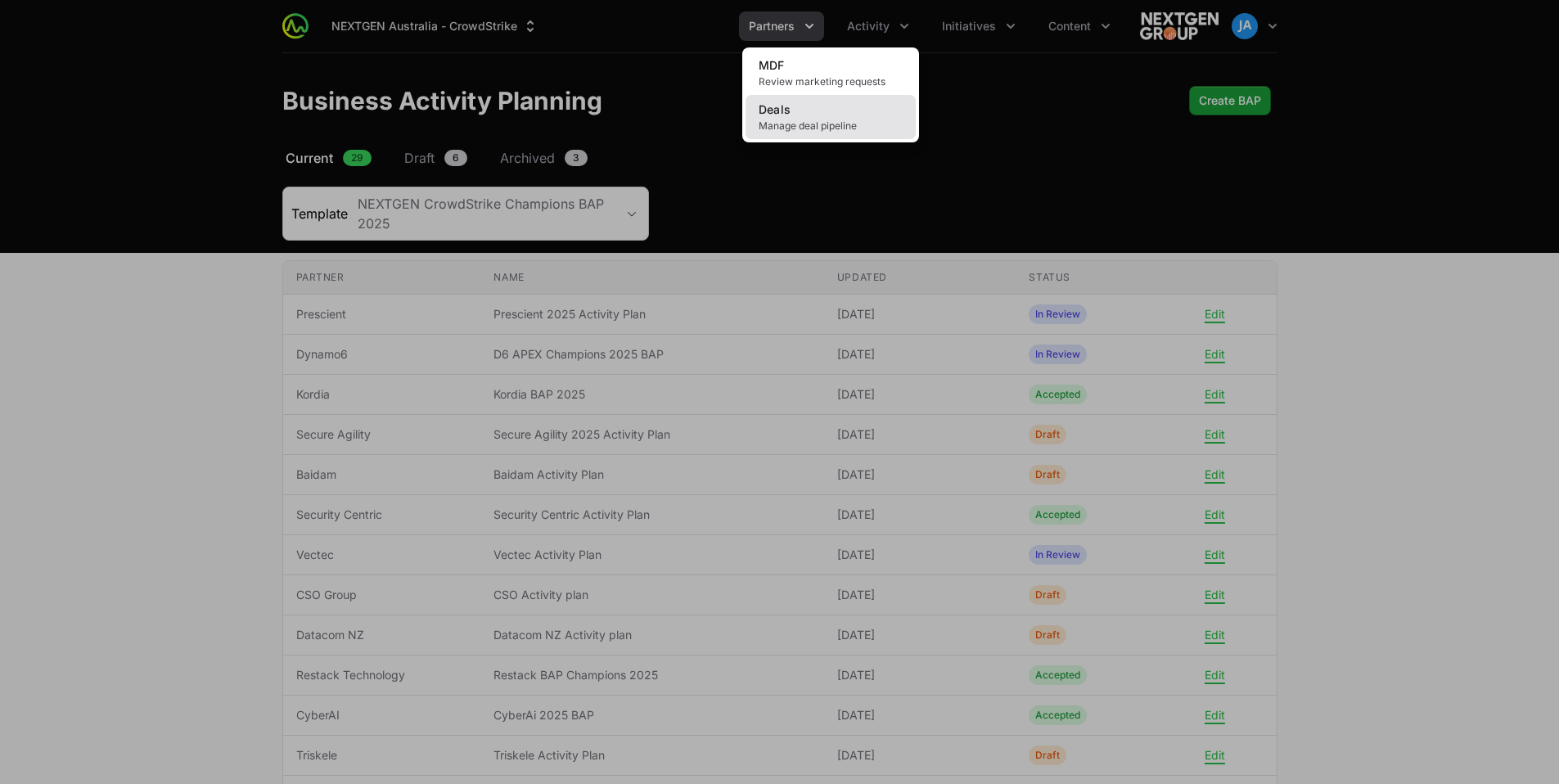
click at [893, 110] on link "Deals Manage deal pipeline" at bounding box center [830, 117] width 170 height 44
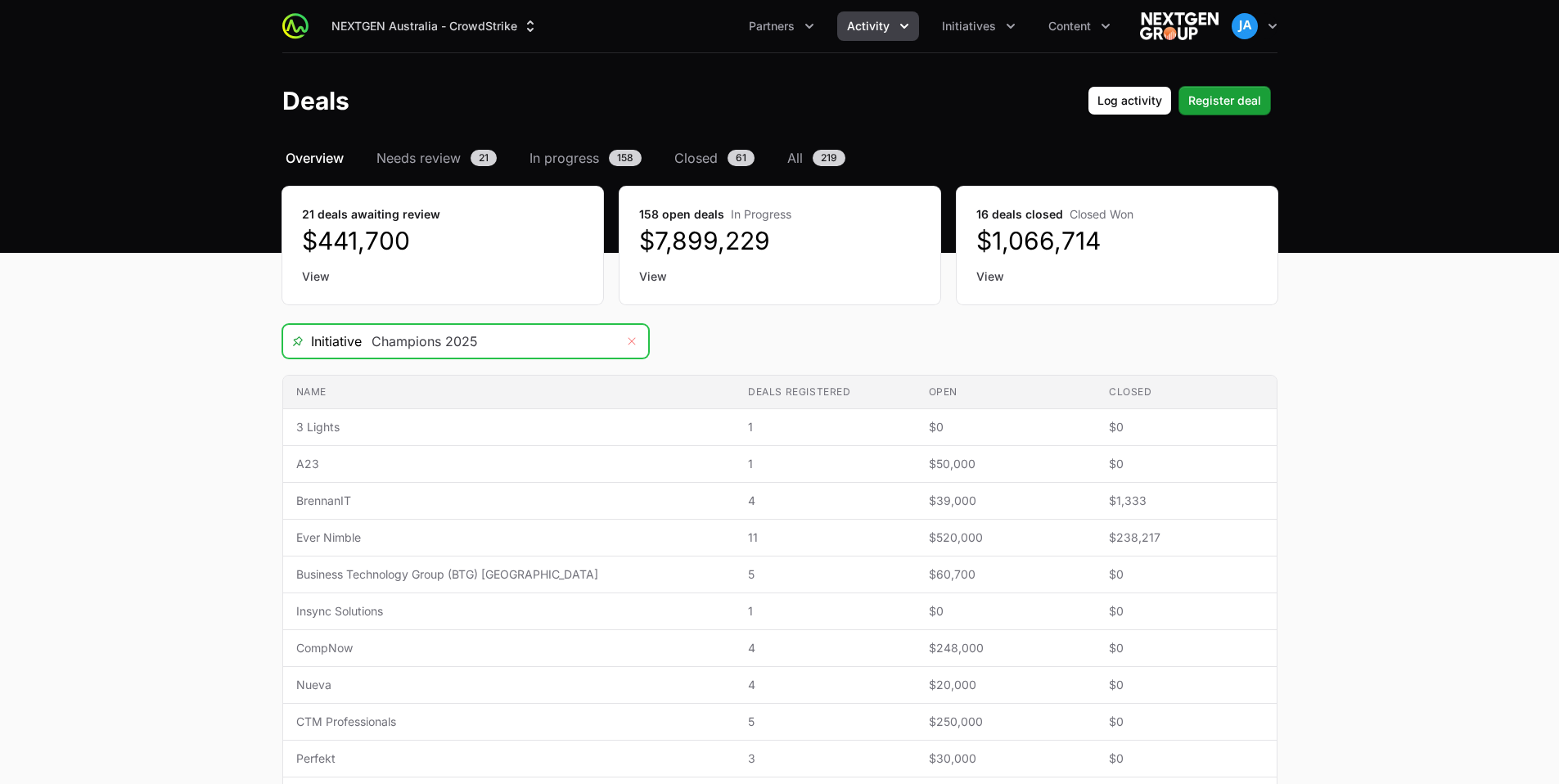
click at [633, 342] on icon "Remove" at bounding box center [632, 341] width 10 height 13
click at [561, 346] on input "Deals Filters" at bounding box center [489, 341] width 254 height 32
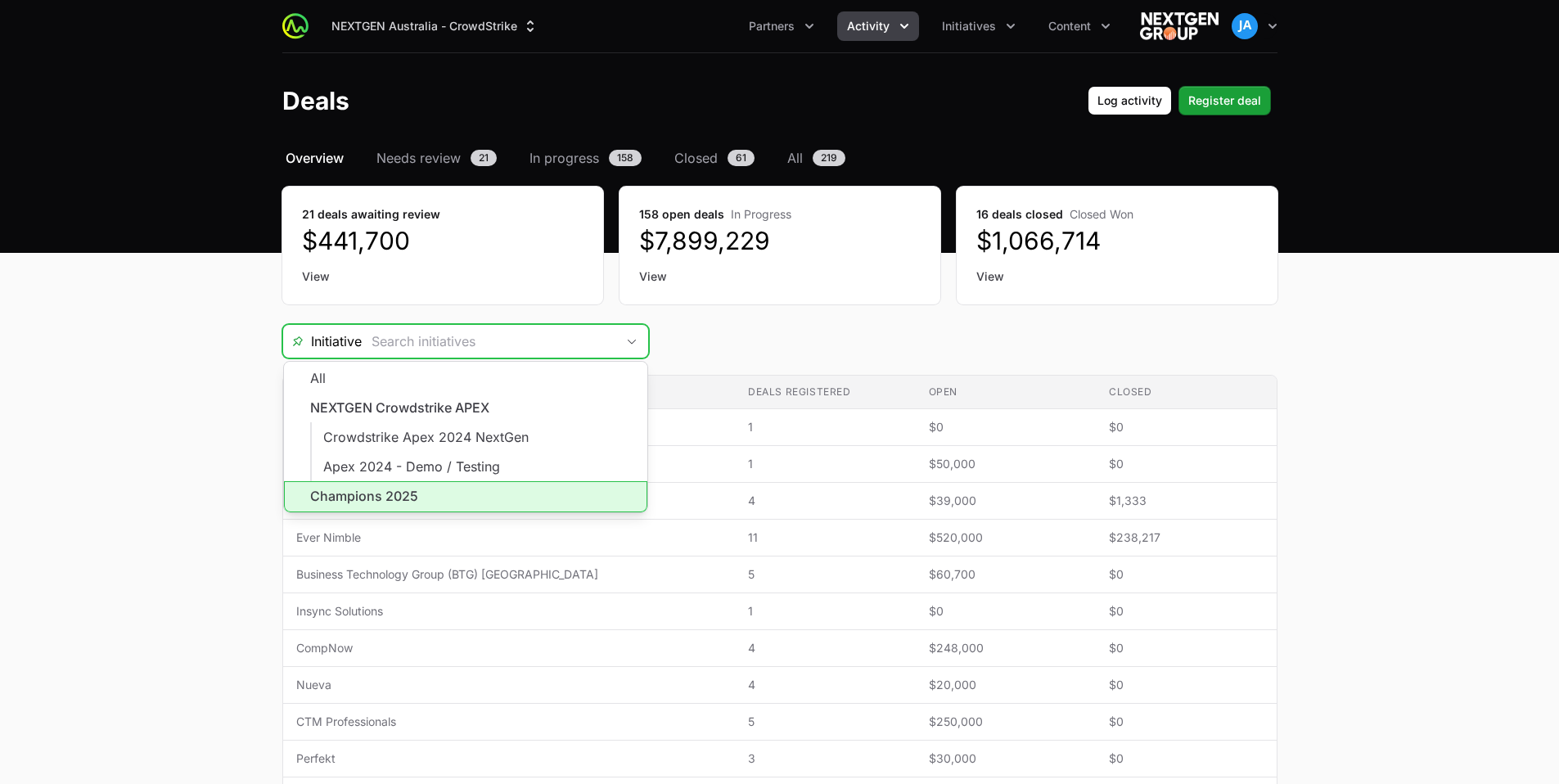
click at [529, 491] on li "Champions 2025" at bounding box center [466, 497] width 364 height 31
type input "Champions 2025"
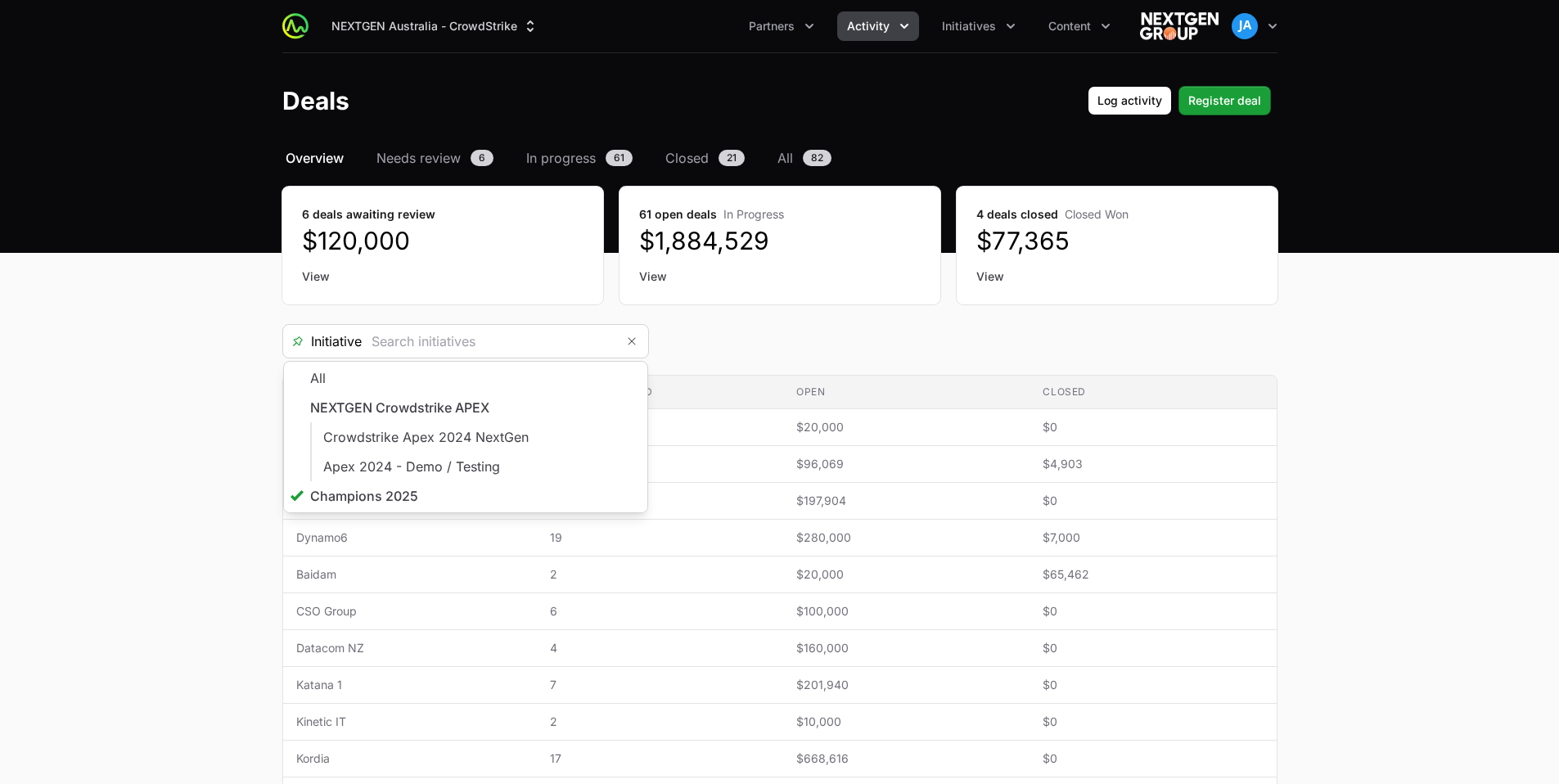
type input "Champions 2025"
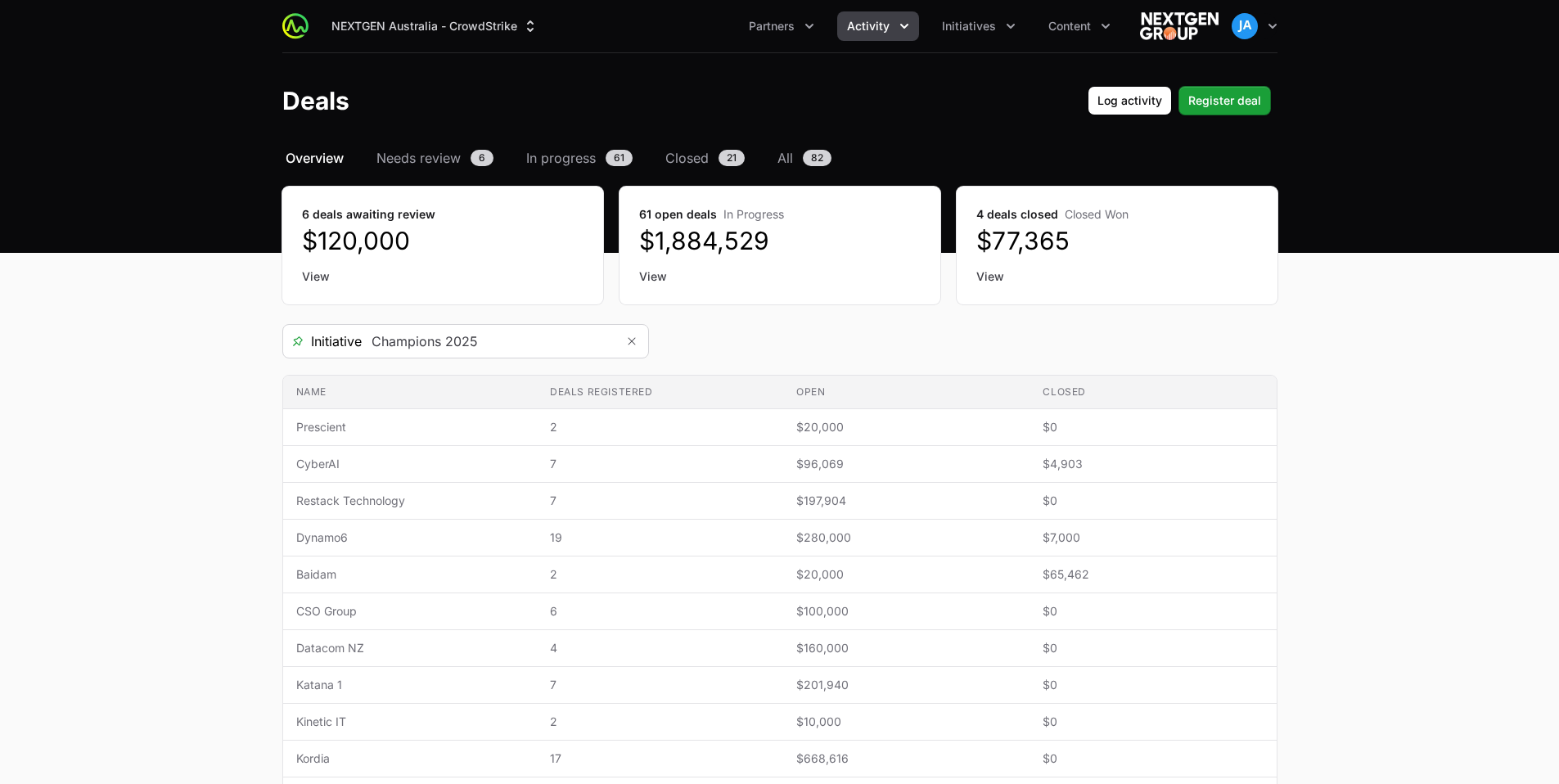
click at [244, 546] on main "Select a tab Overview Needs review In progress Closed All Overview Needs review…" at bounding box center [780, 545] width 1559 height 794
click at [797, 29] on button "Partners" at bounding box center [781, 27] width 86 height 29
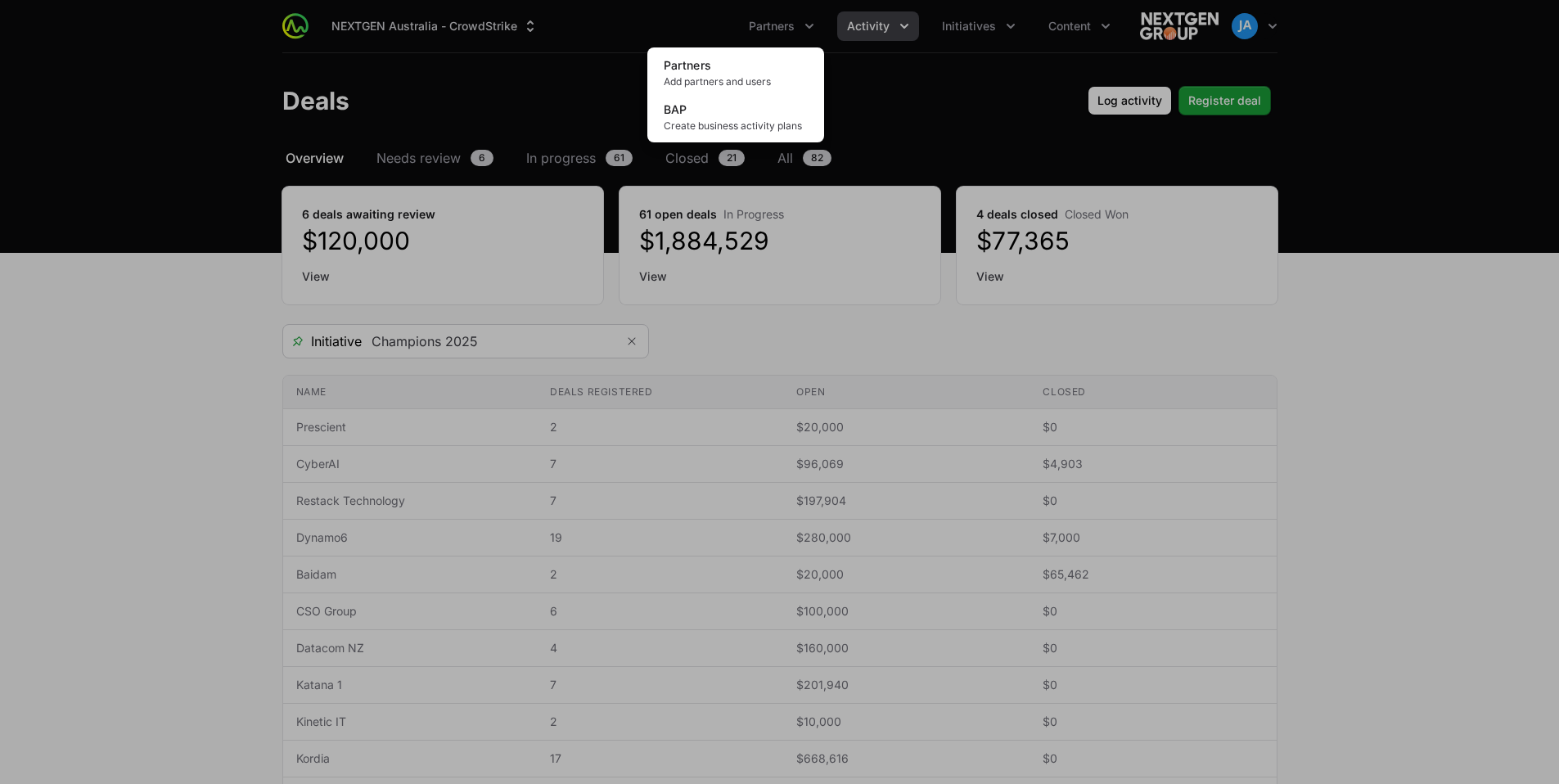
click at [594, 120] on div "Partners menu" at bounding box center [780, 392] width 1559 height 784
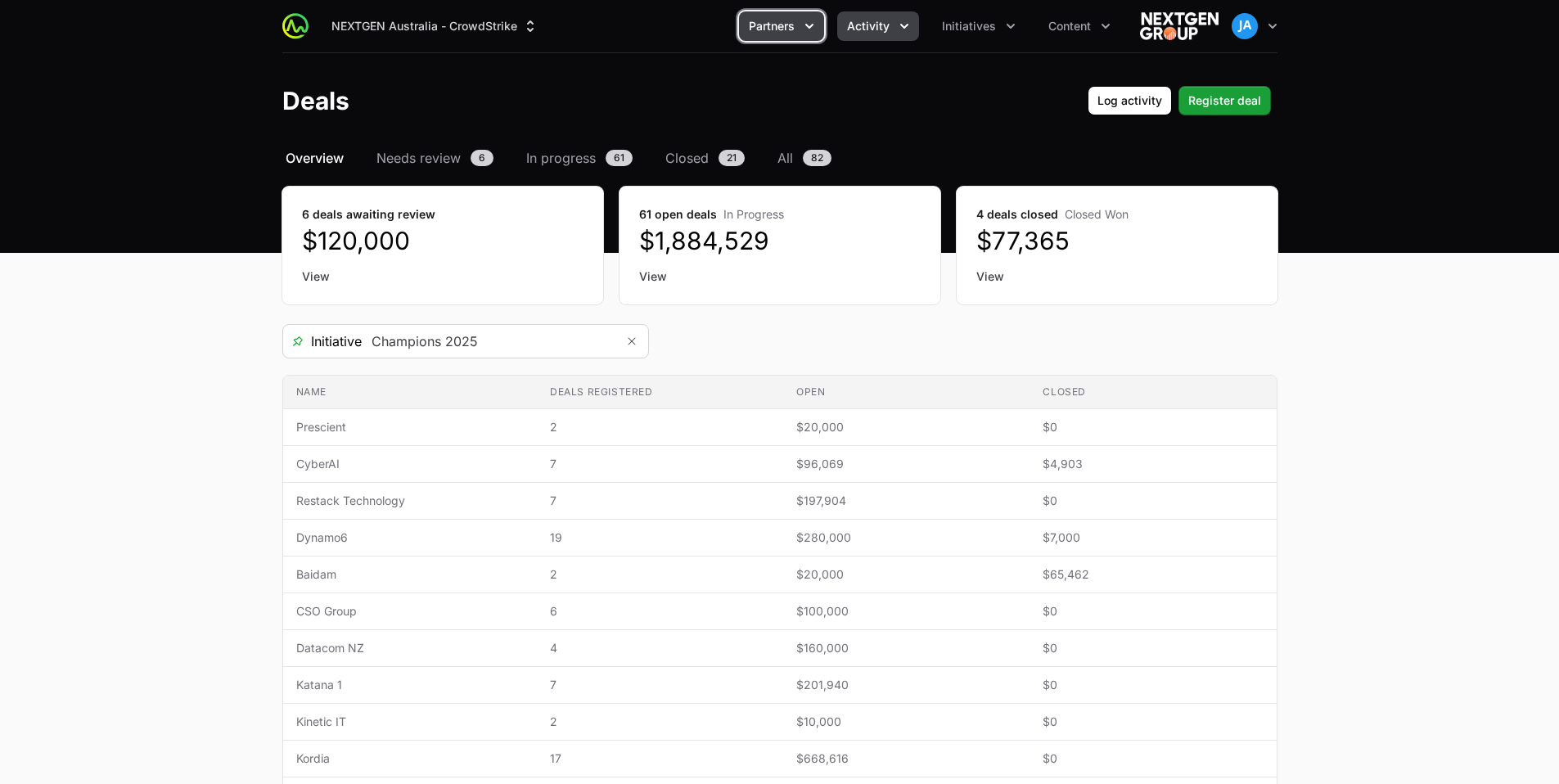
click at [814, 25] on icon "Partners menu" at bounding box center [809, 26] width 8 height 5
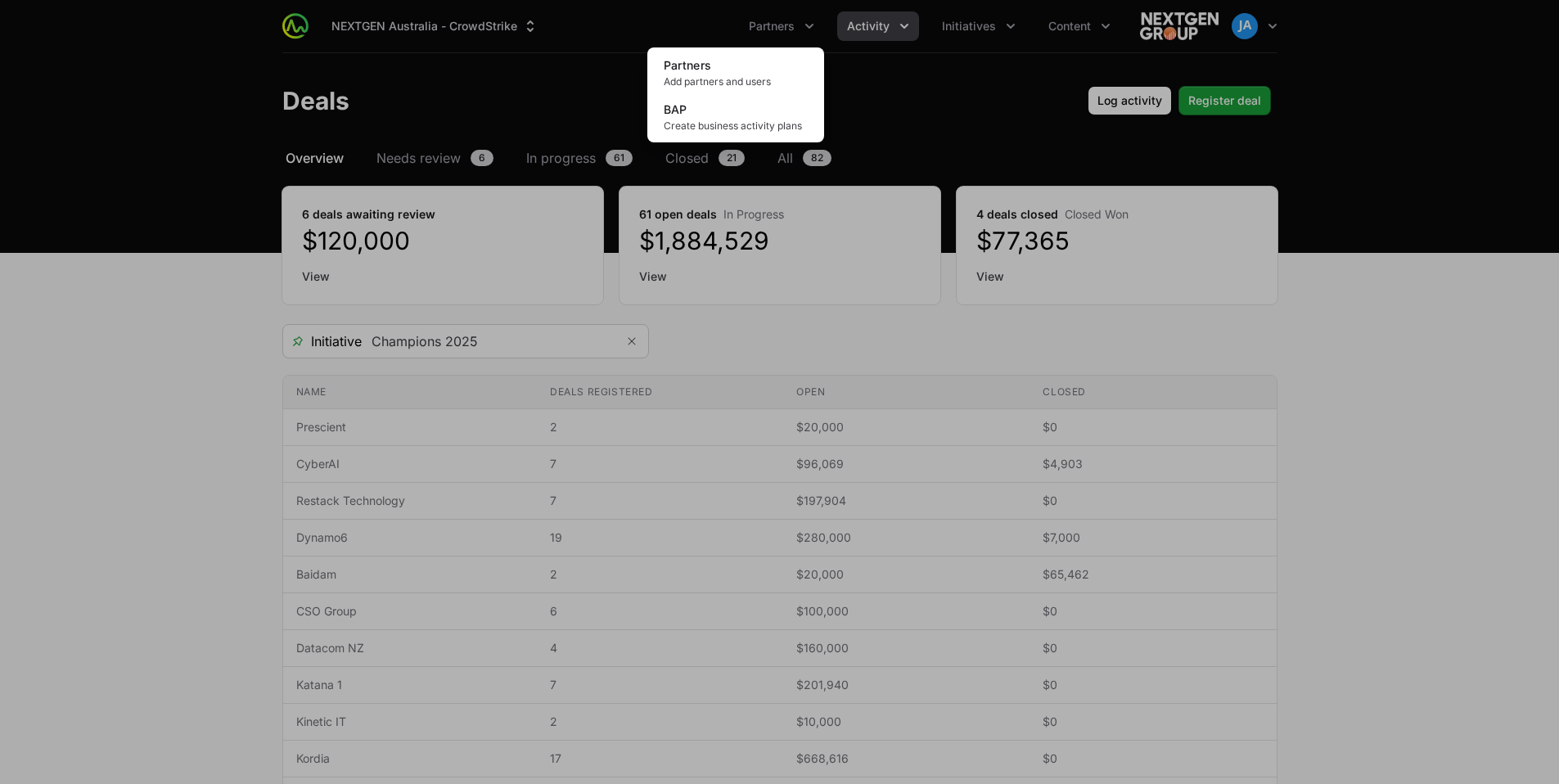
click at [909, 24] on div "Partners menu" at bounding box center [780, 392] width 1559 height 784
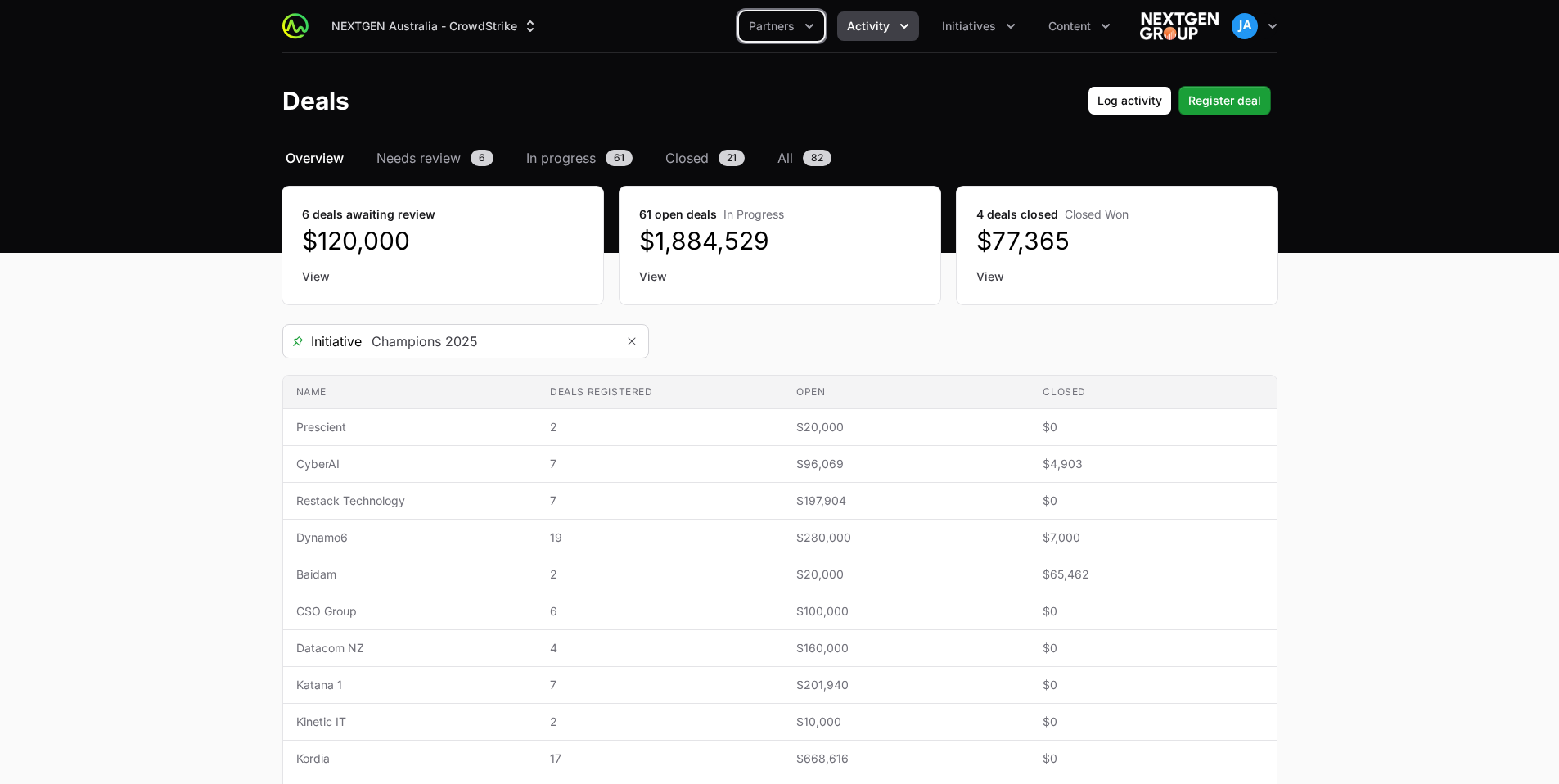
click at [909, 24] on icon "Activity menu" at bounding box center [904, 26] width 17 height 17
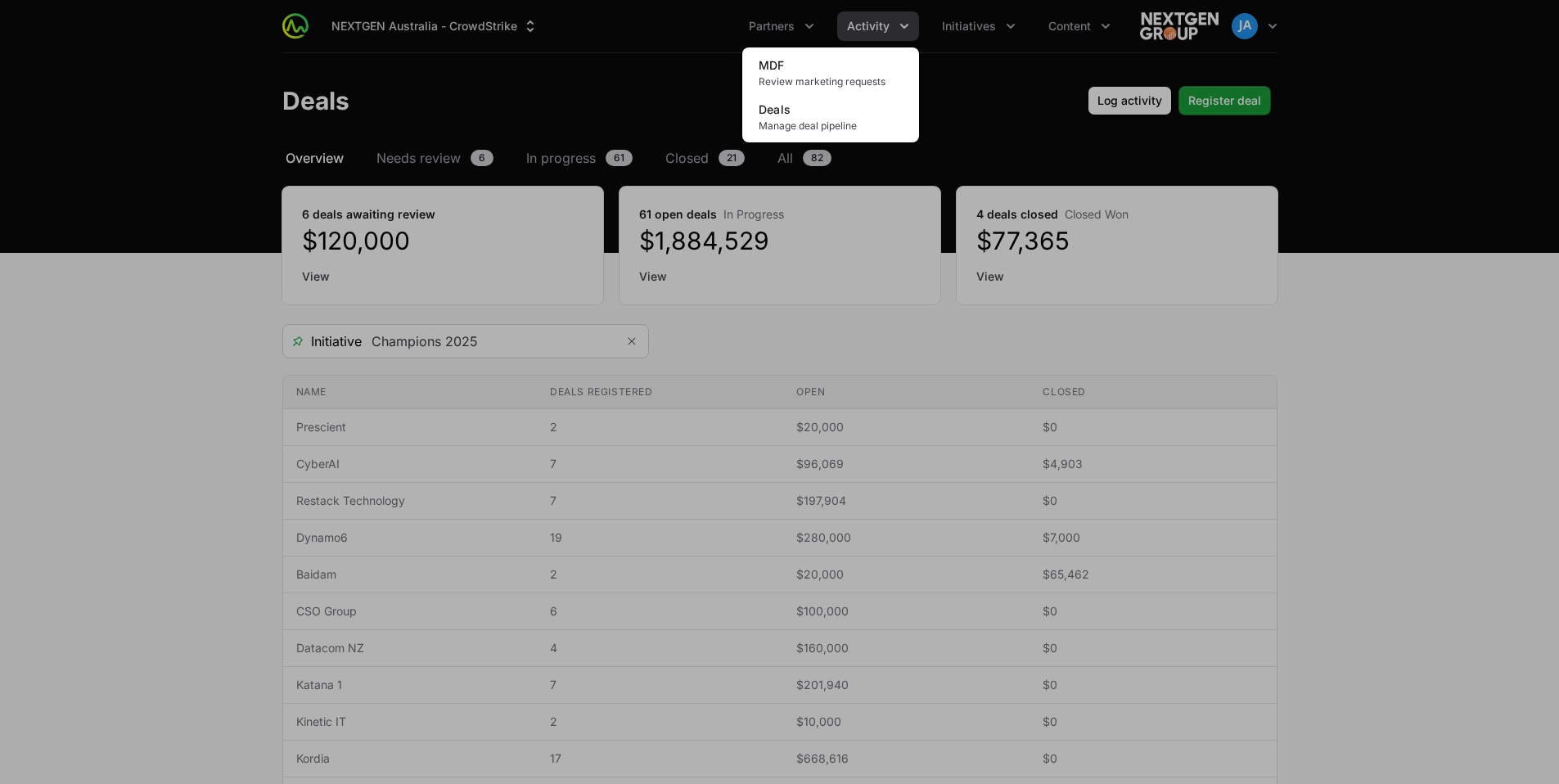
click at [819, 27] on div "Activity menu" at bounding box center [780, 392] width 1559 height 784
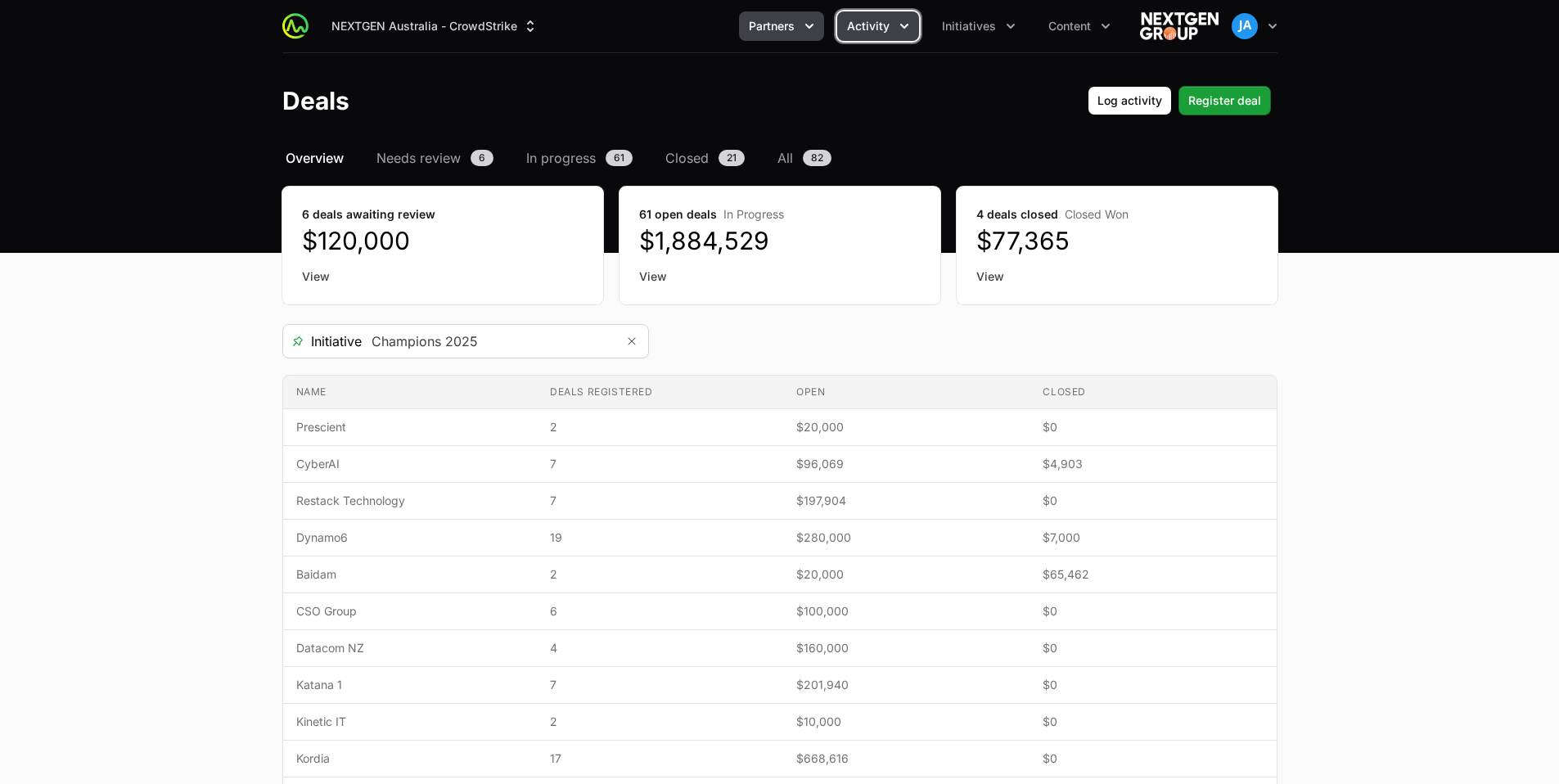
click at [815, 29] on icon "Partners menu" at bounding box center [809, 26] width 17 height 17
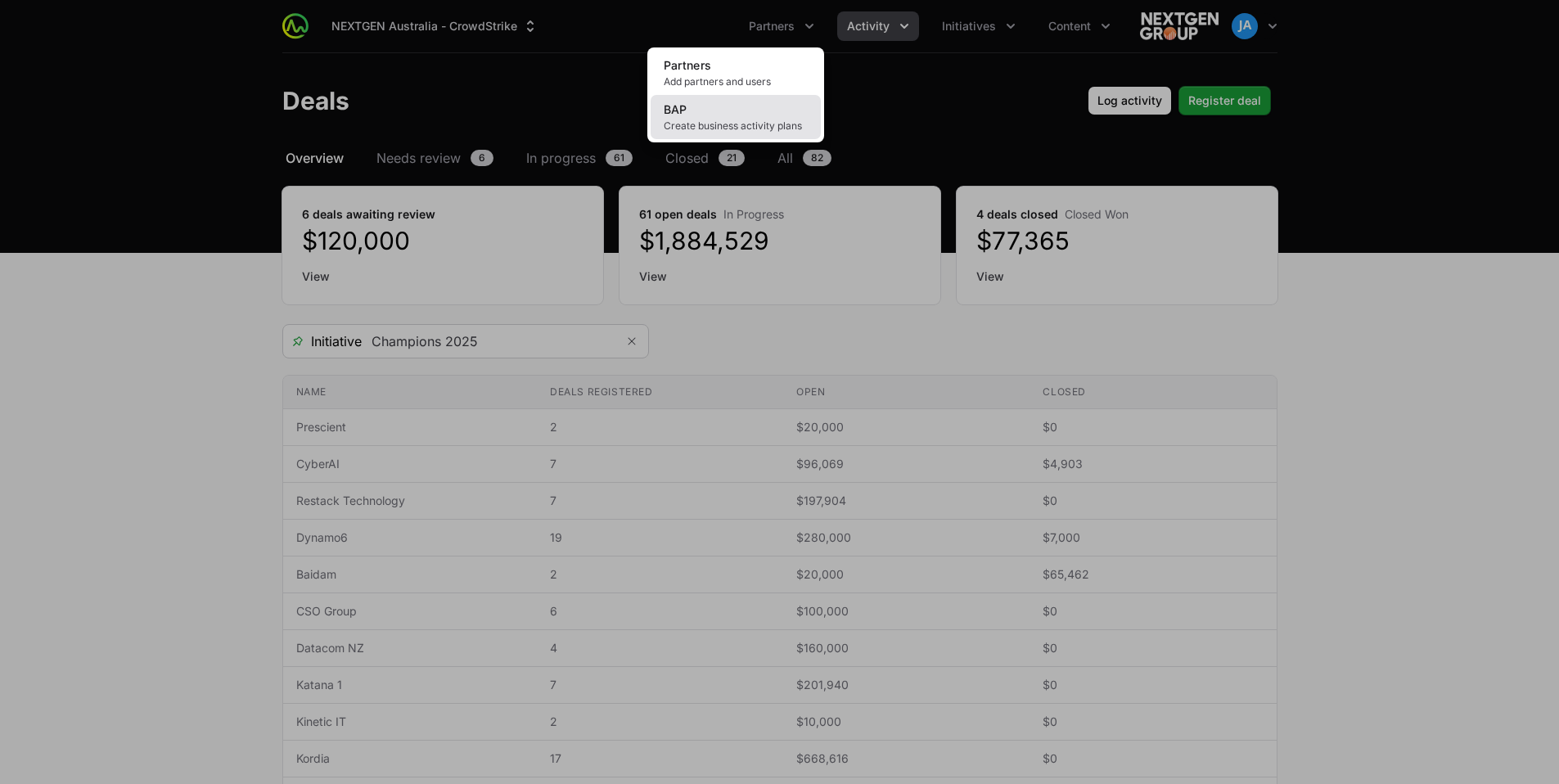
click at [768, 123] on span "Create business activity plans" at bounding box center [735, 126] width 144 height 13
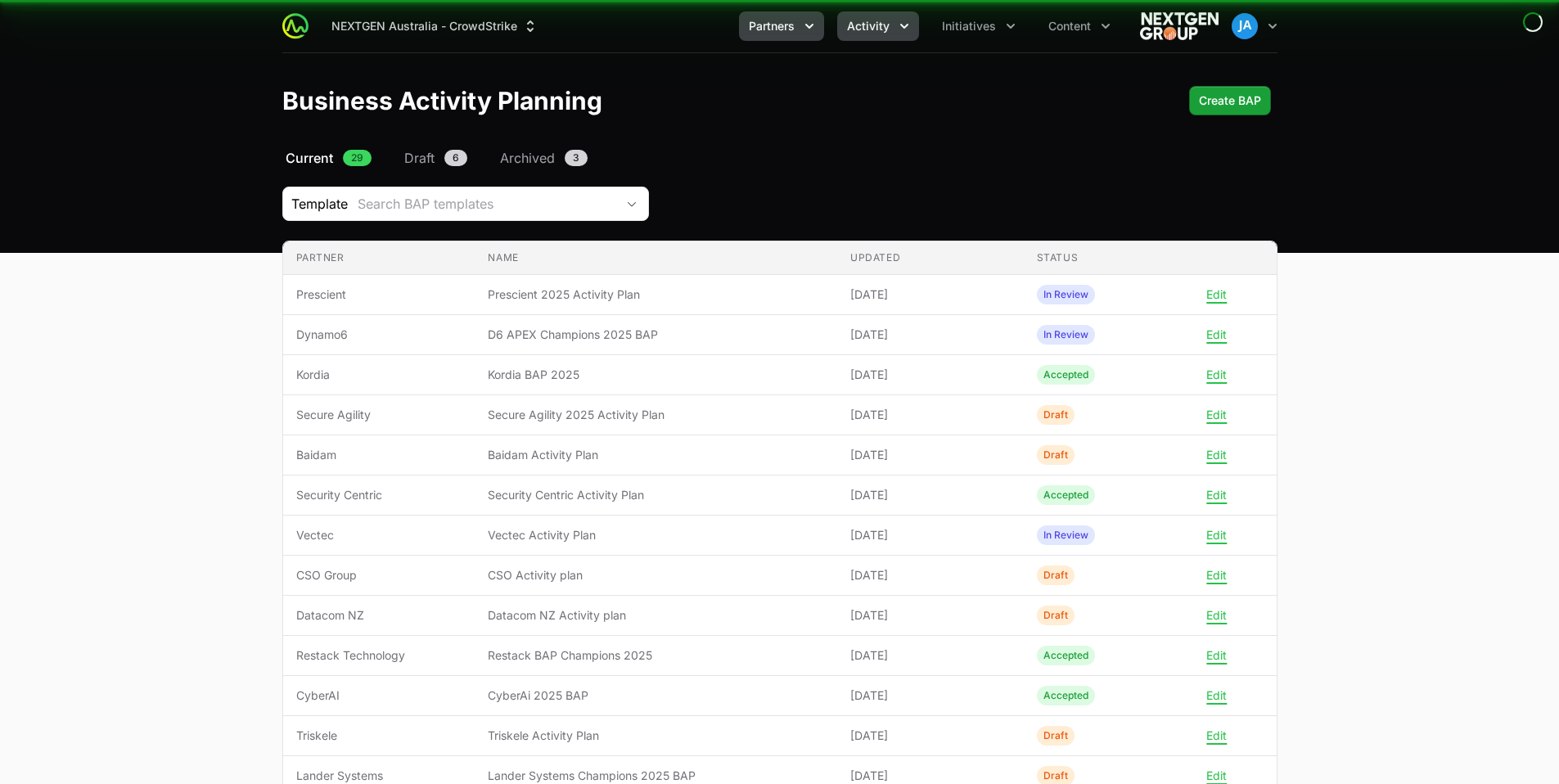
click at [906, 24] on icon "Activity menu" at bounding box center [904, 26] width 17 height 17
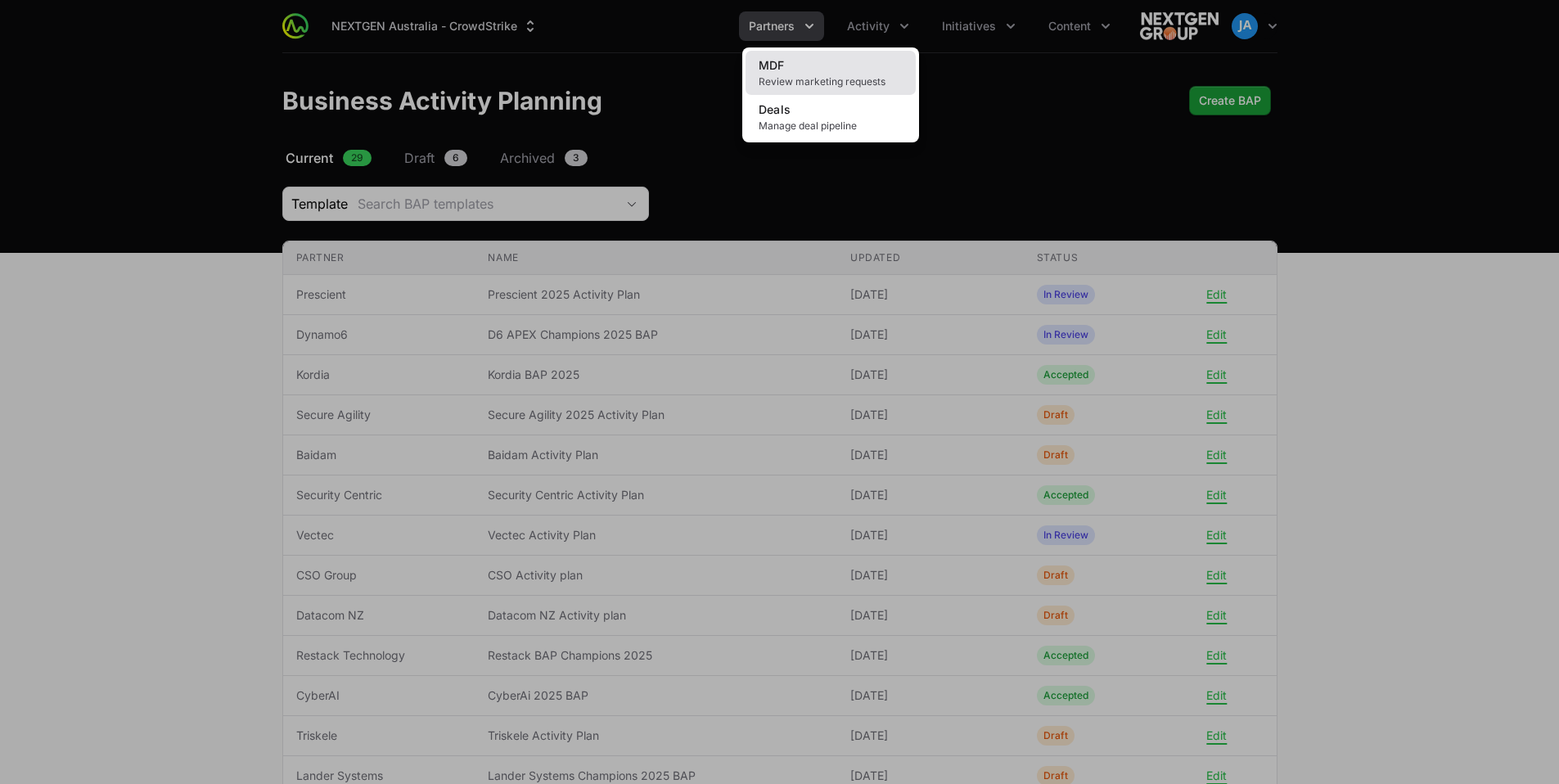
click at [843, 73] on link "MDF Review marketing requests" at bounding box center [830, 73] width 170 height 44
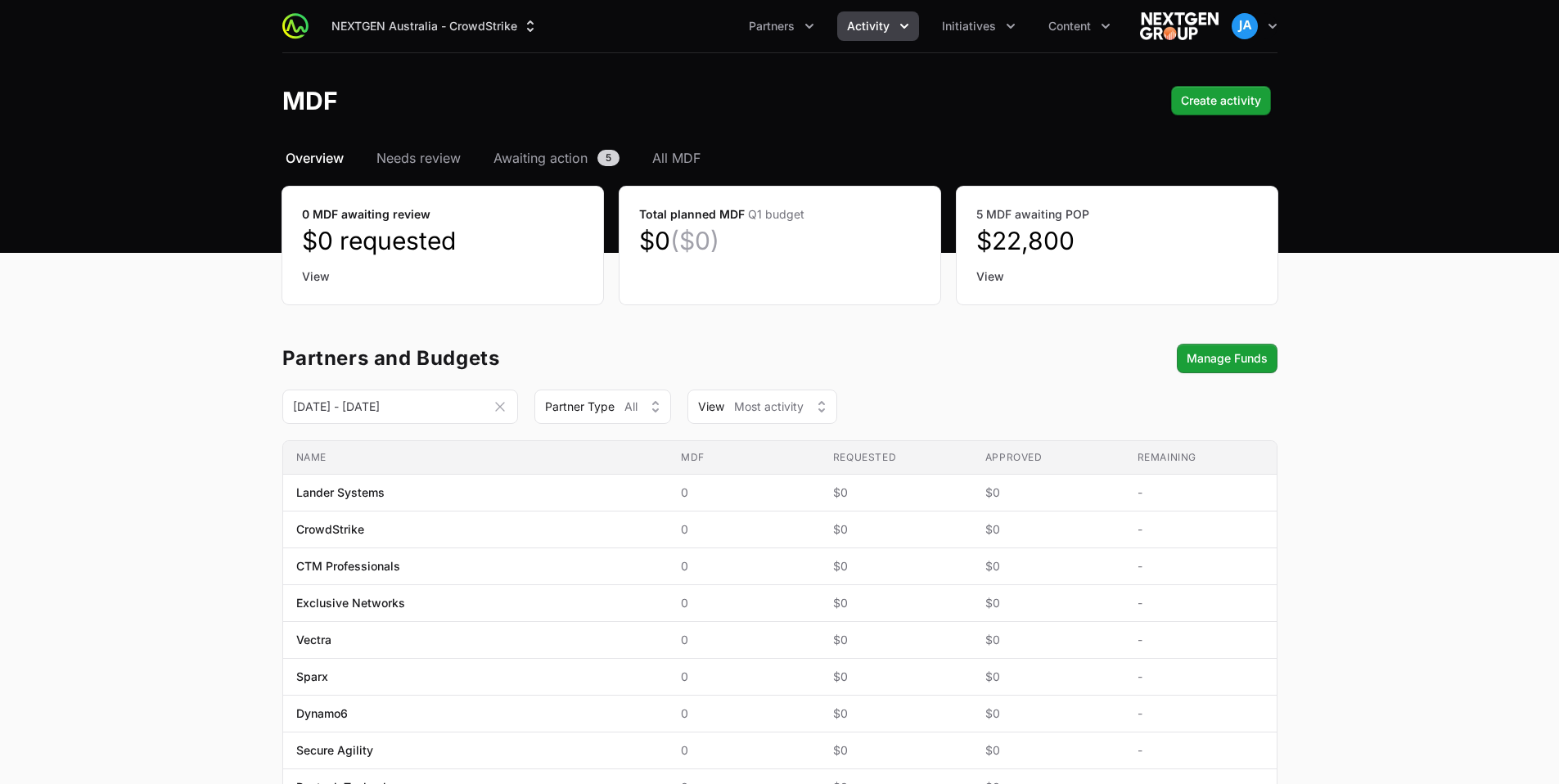
click at [899, 26] on icon "Activity menu" at bounding box center [904, 26] width 17 height 17
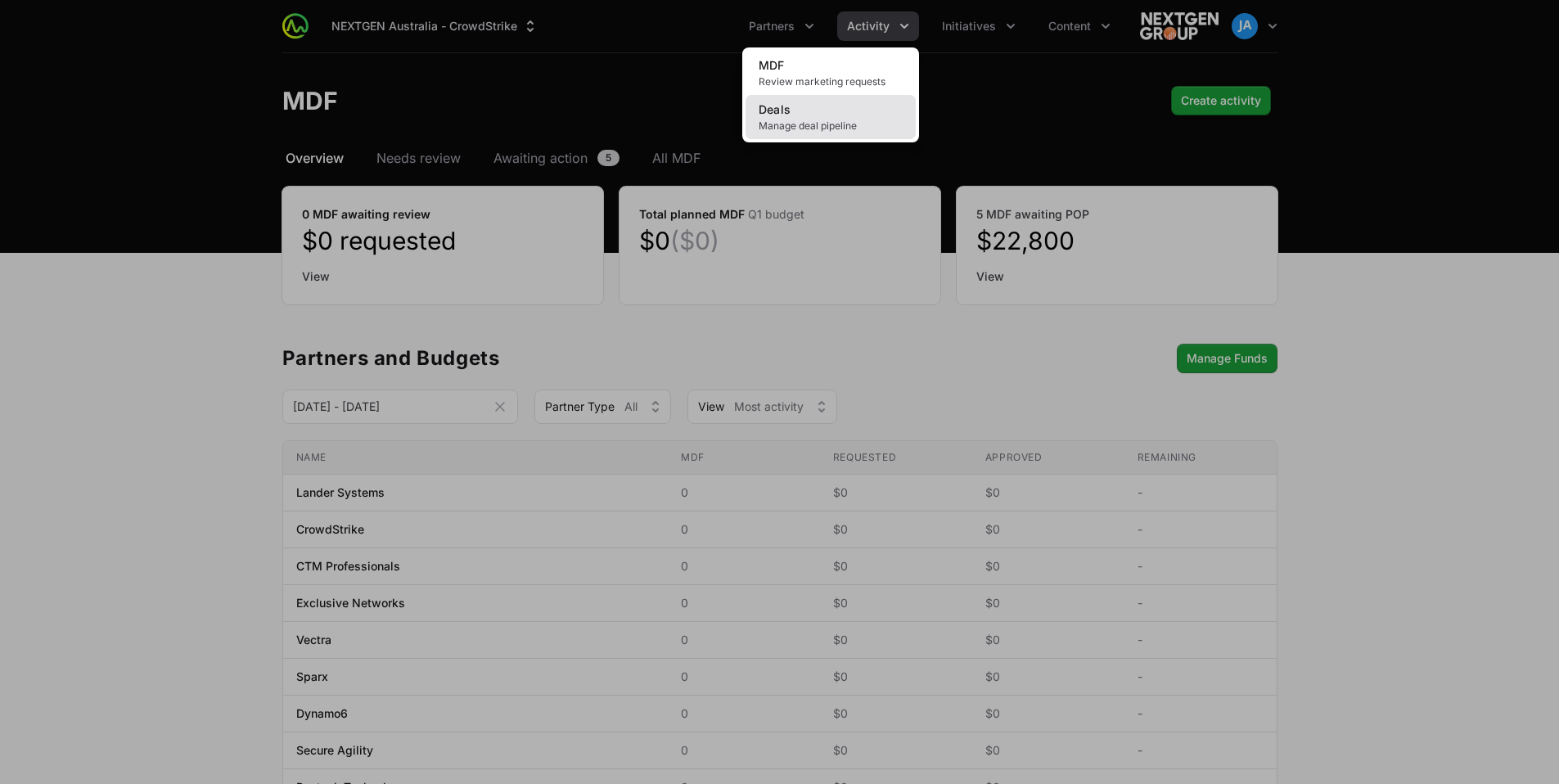
click at [790, 131] on span "Manage deal pipeline" at bounding box center [831, 126] width 144 height 13
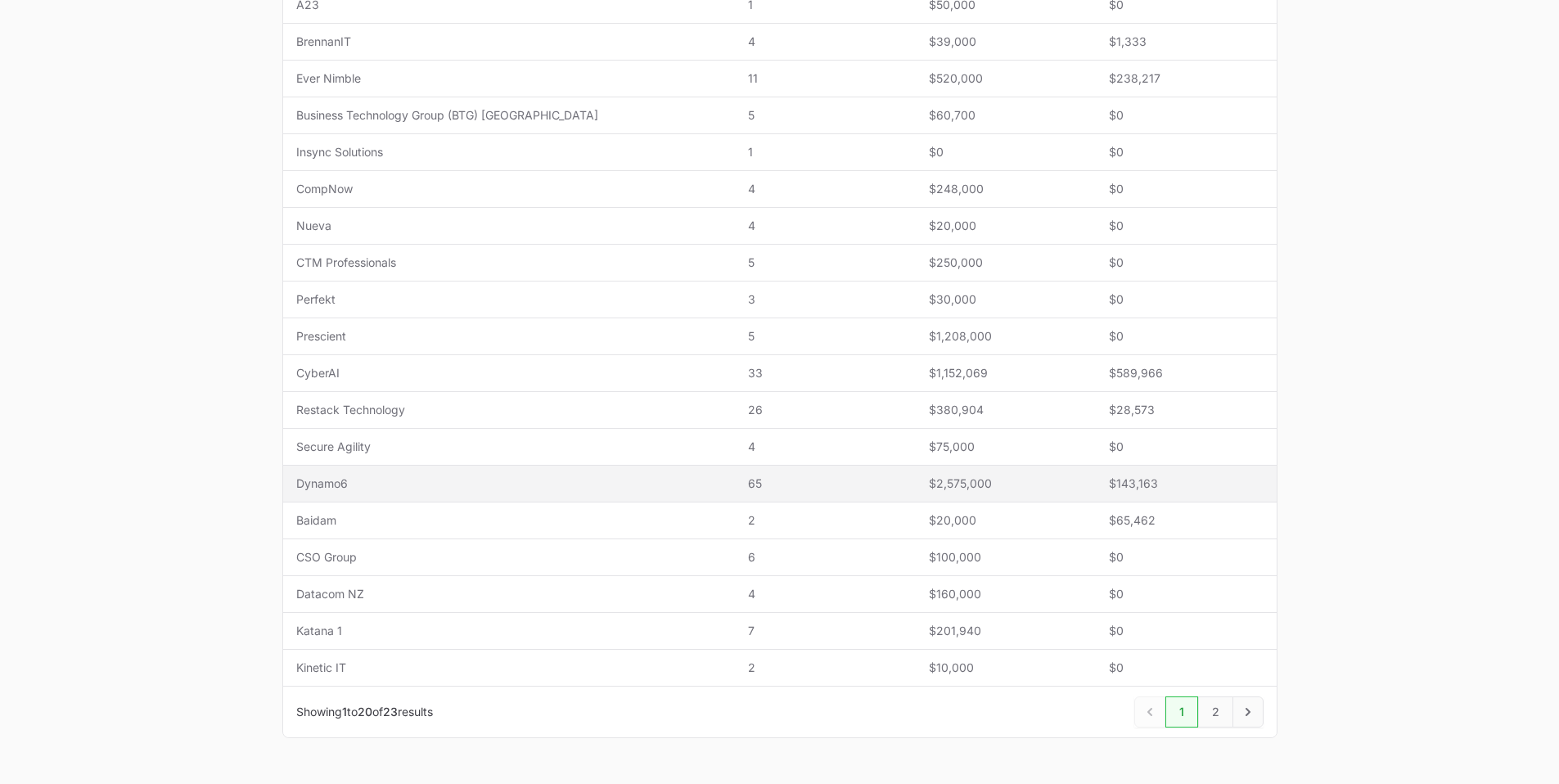
scroll to position [507, 0]
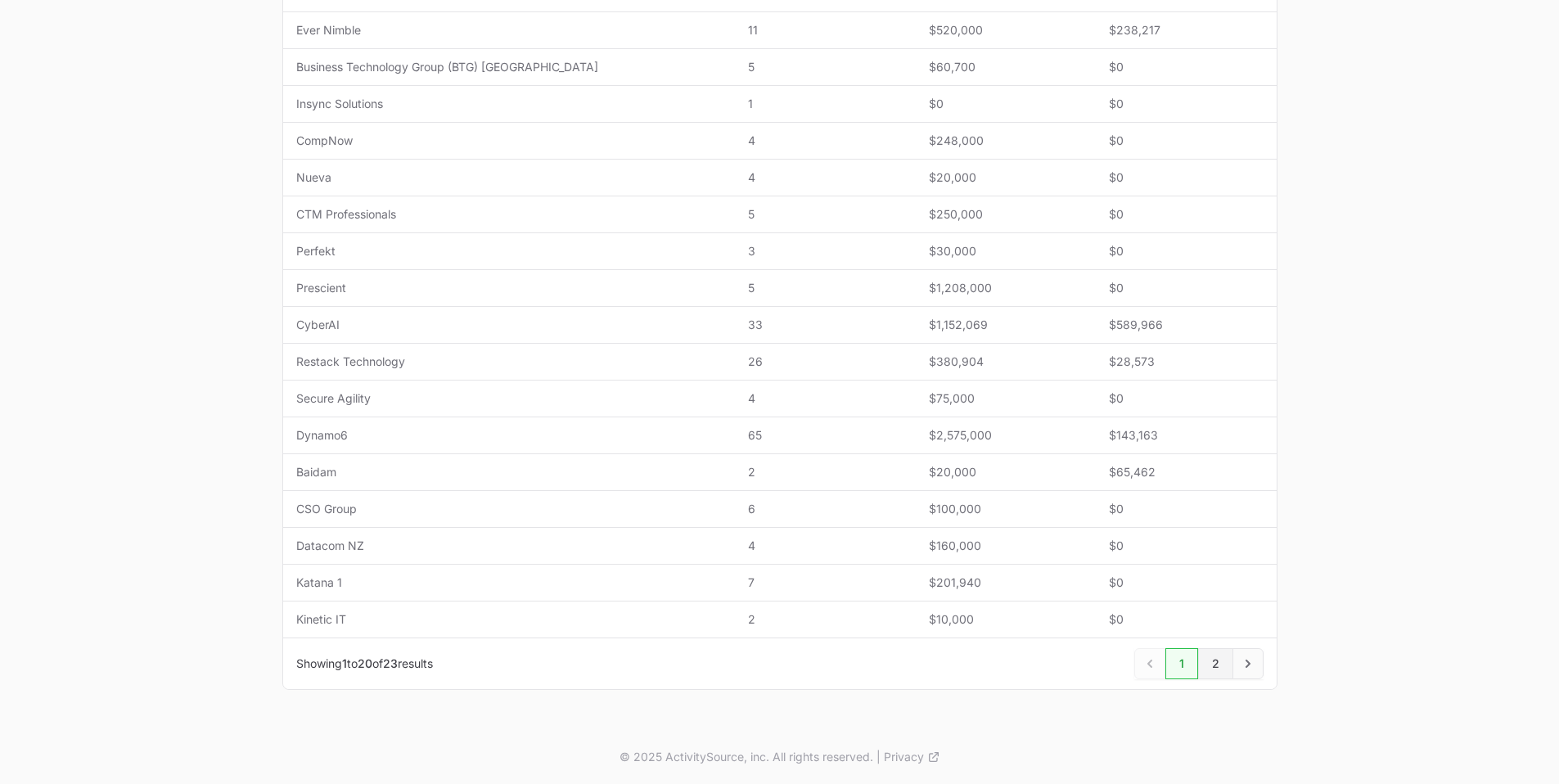
click at [1227, 662] on link "2" at bounding box center [1216, 663] width 35 height 31
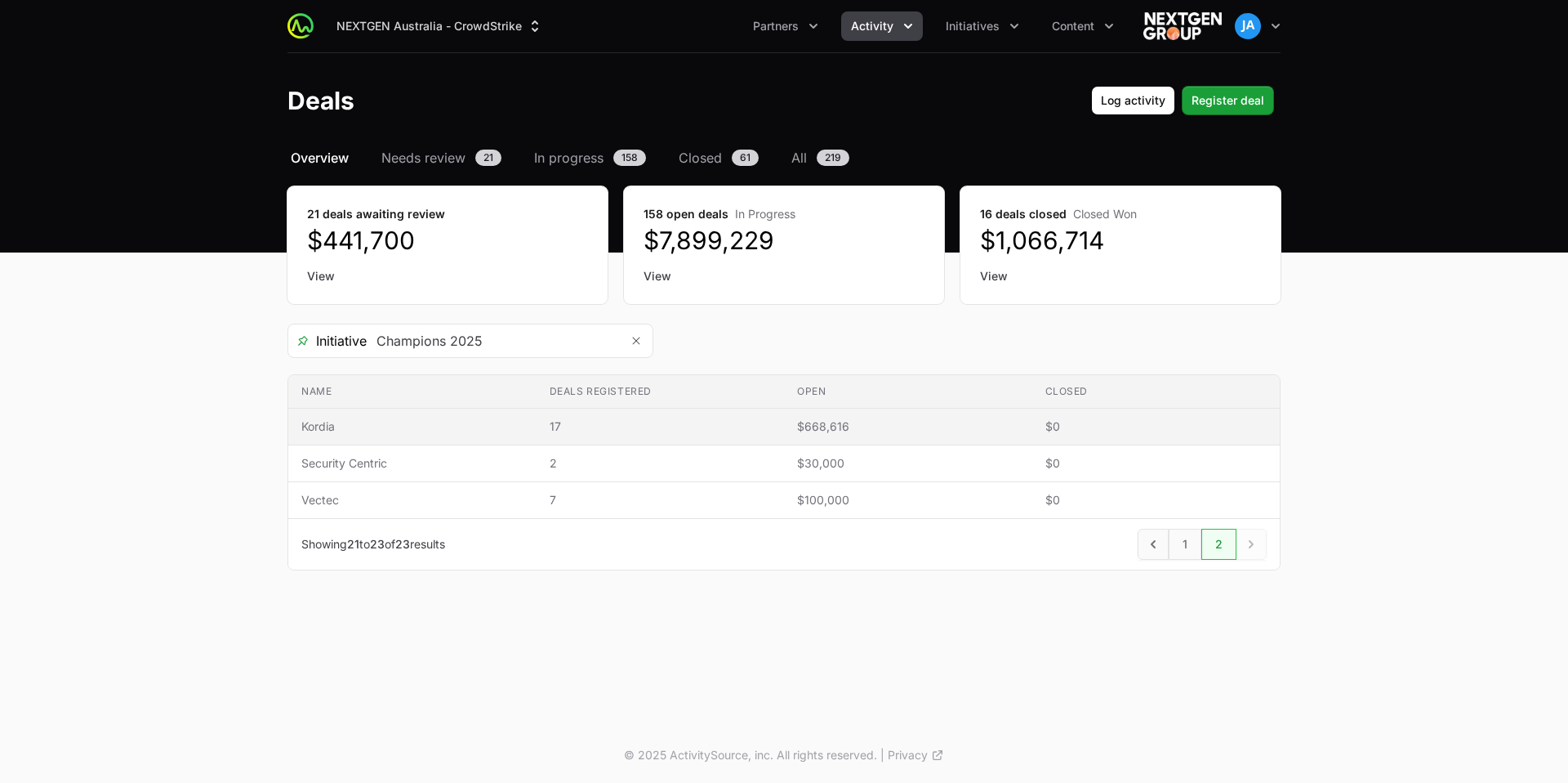
click at [334, 412] on td "Name Kordia" at bounding box center [412, 426] width 248 height 36
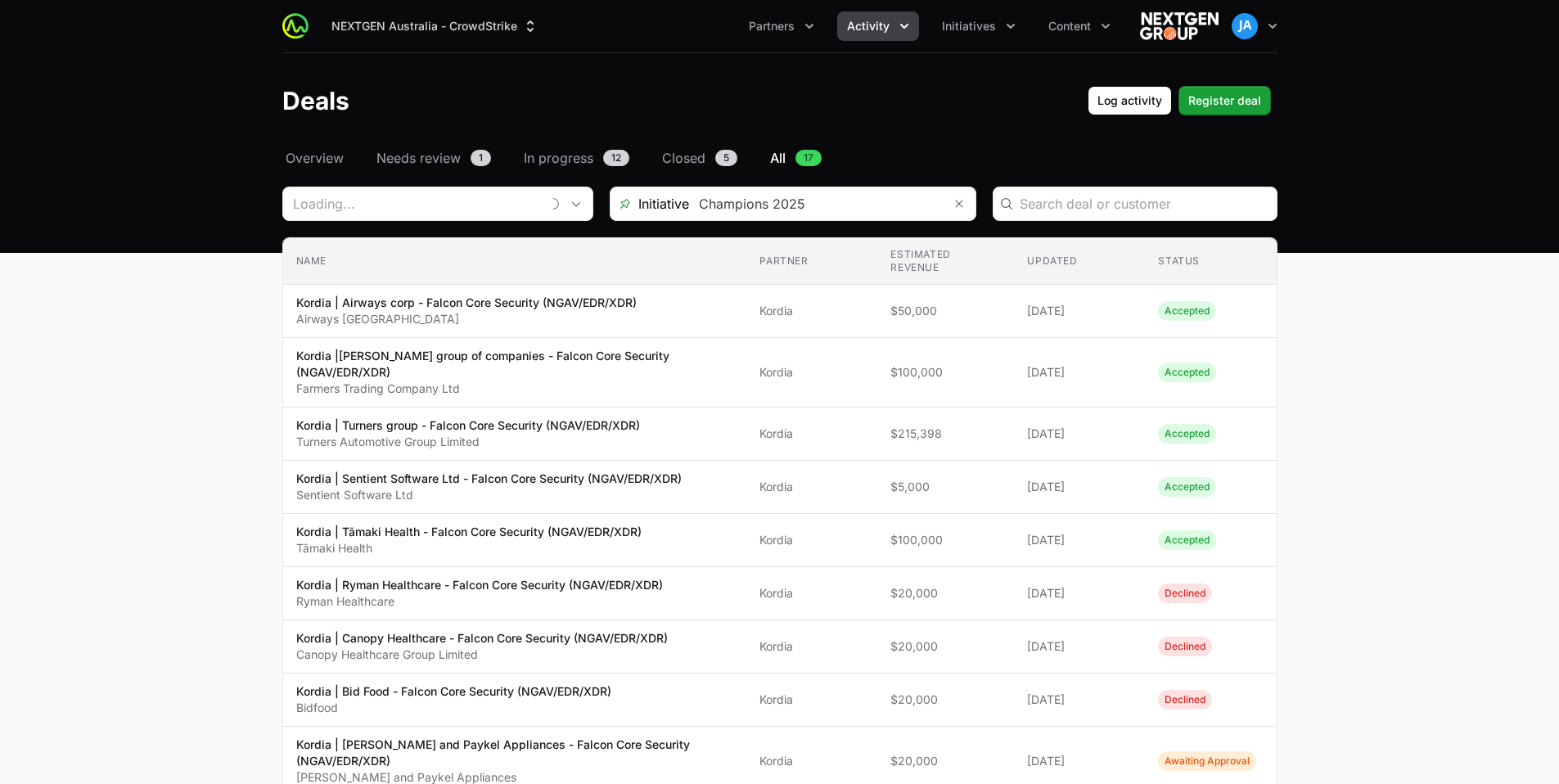
type input "Kordia"
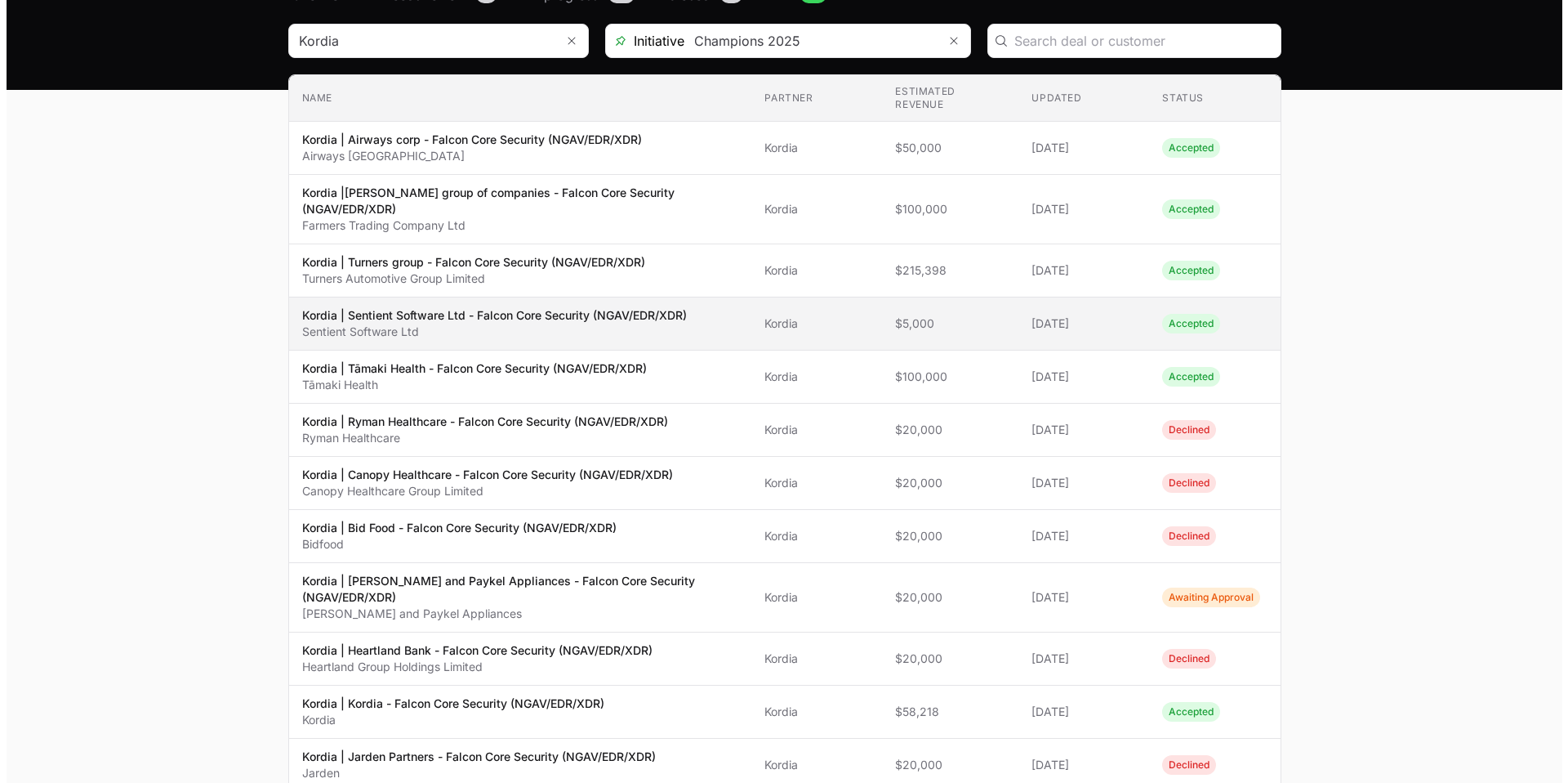
scroll to position [165, 0]
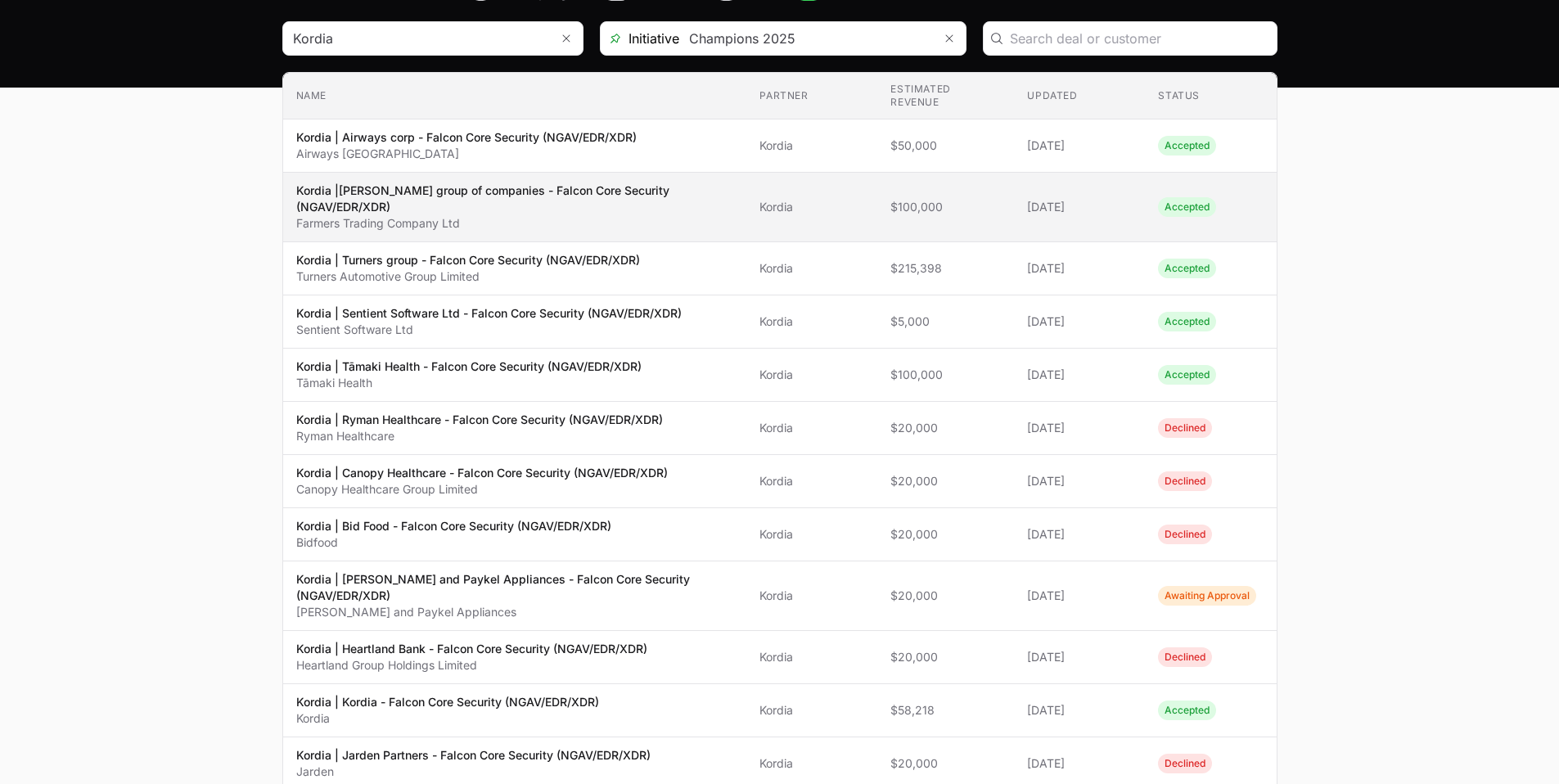
click at [850, 222] on td "Partner Kordia" at bounding box center [811, 207] width 131 height 70
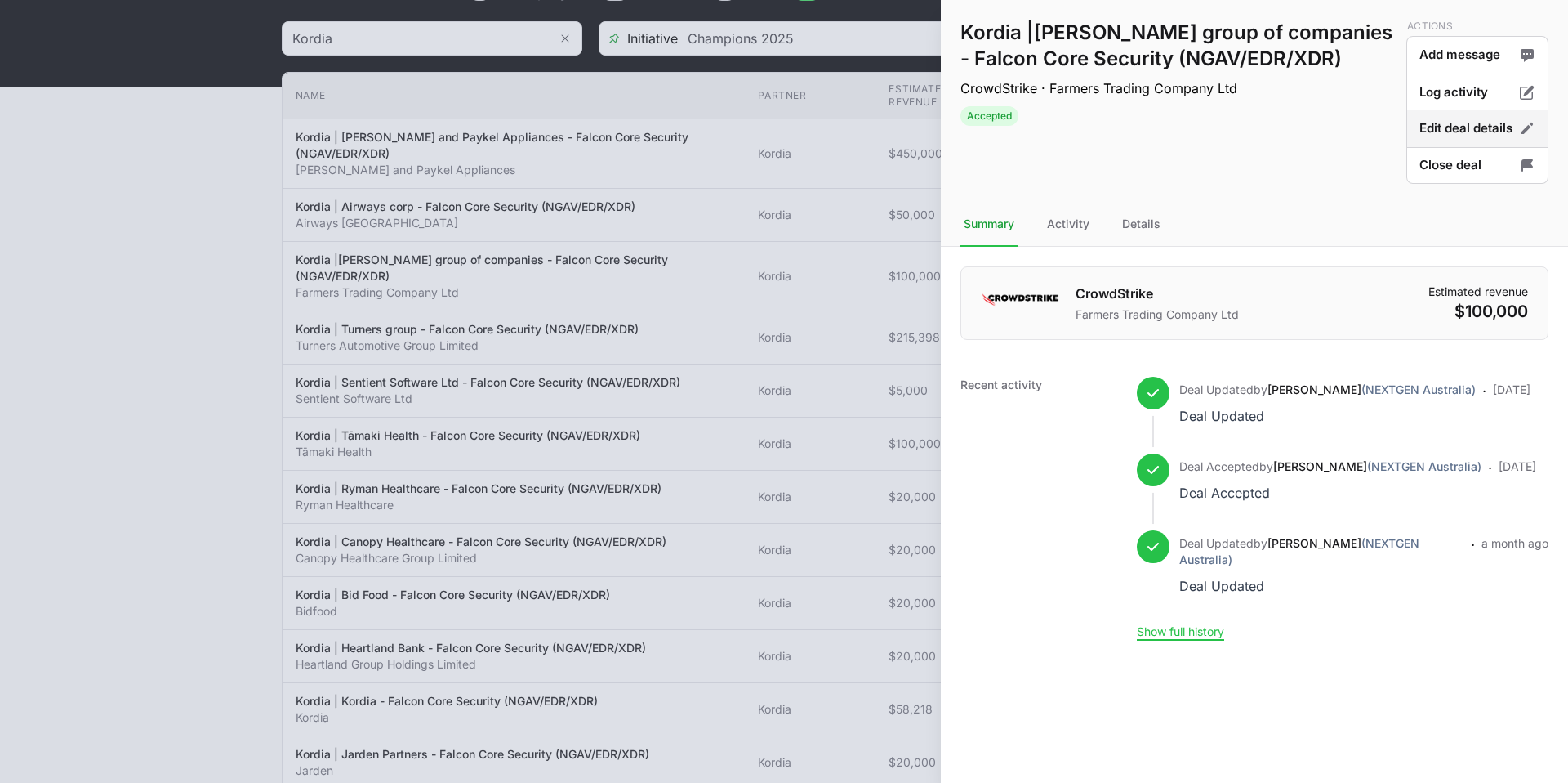
click at [1482, 128] on button "Edit deal details" at bounding box center [1477, 129] width 142 height 38
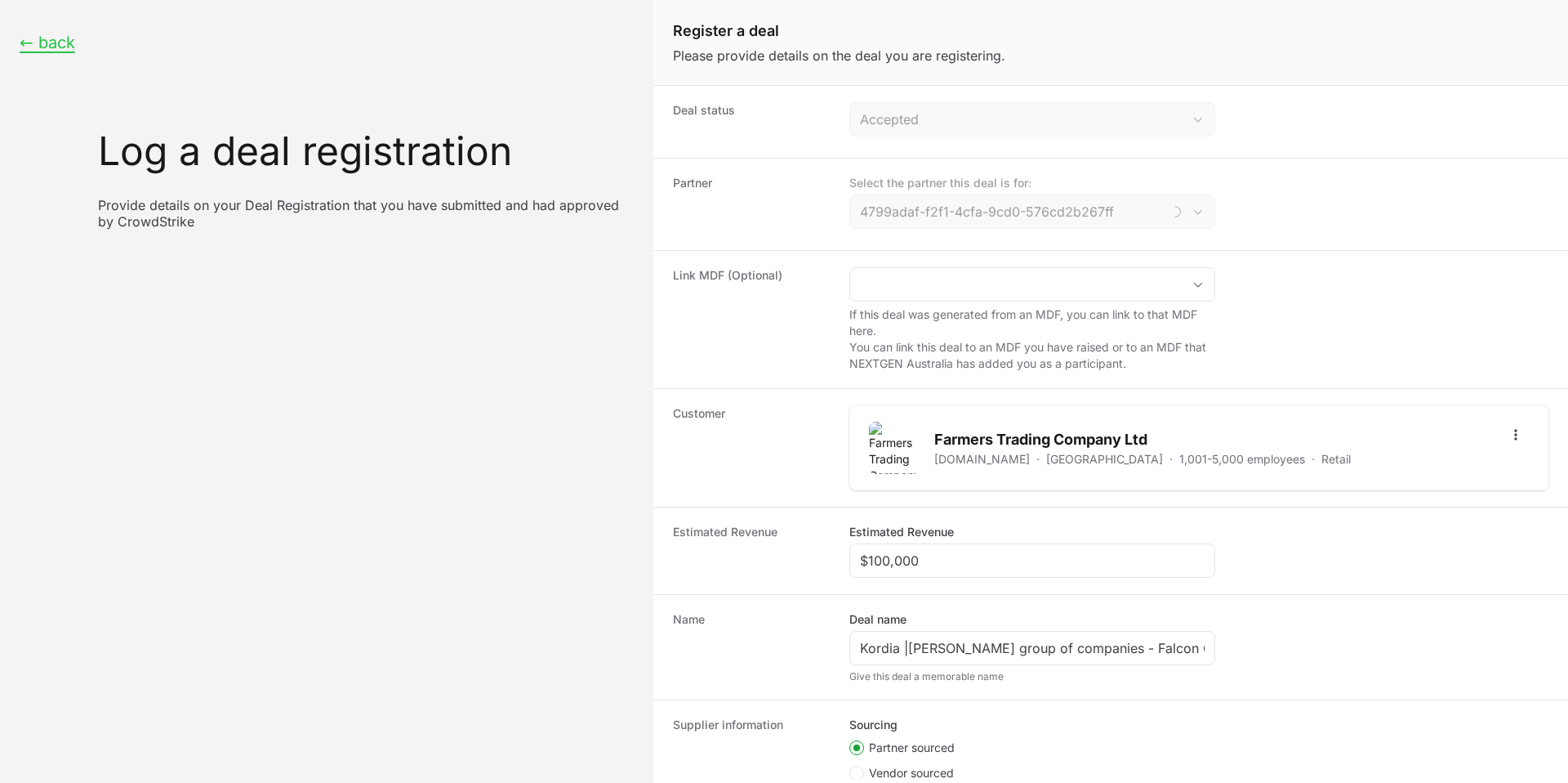
type input "Kordia"
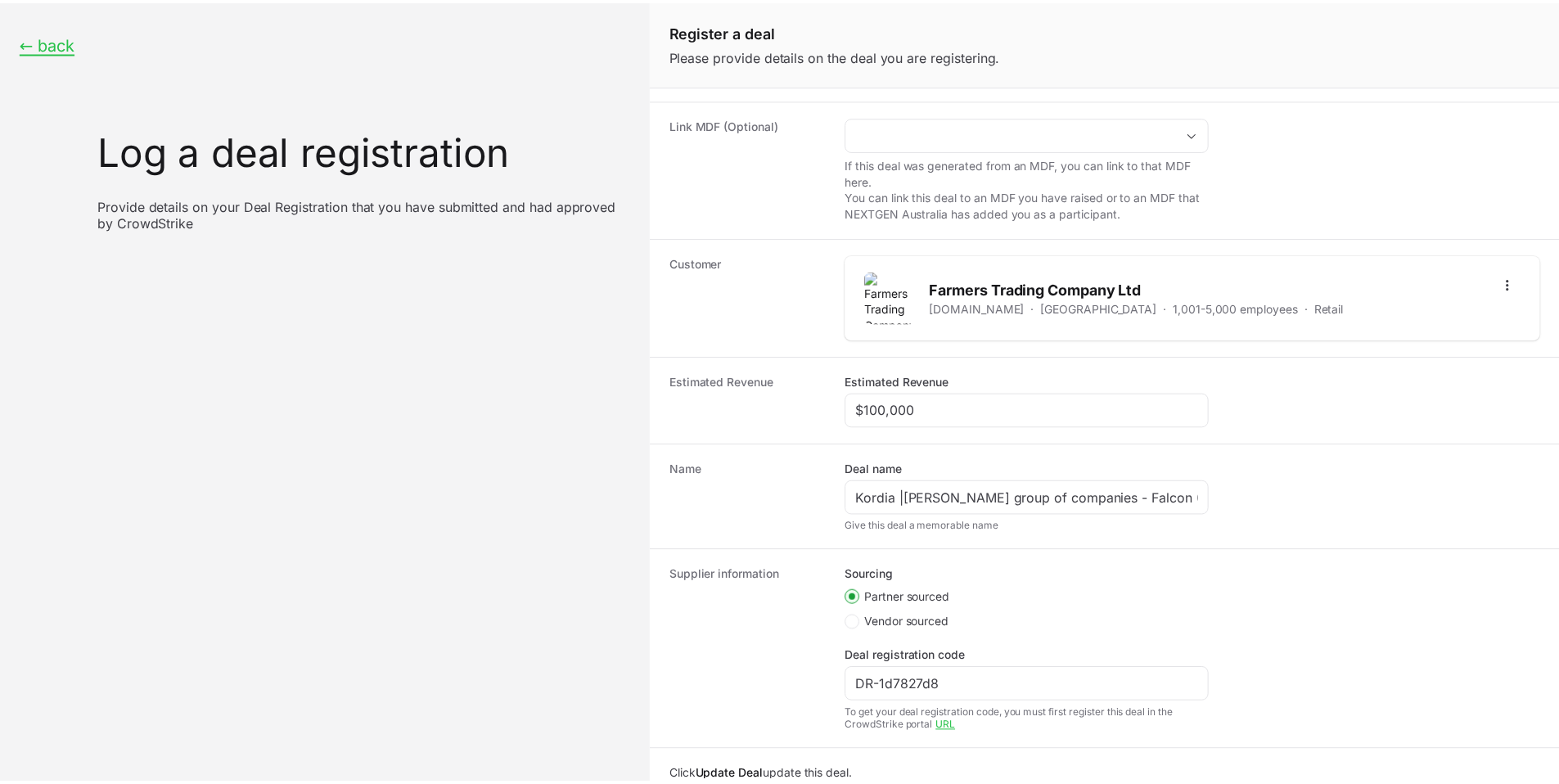
scroll to position [149, 0]
click at [64, 45] on button "← back" at bounding box center [47, 42] width 56 height 21
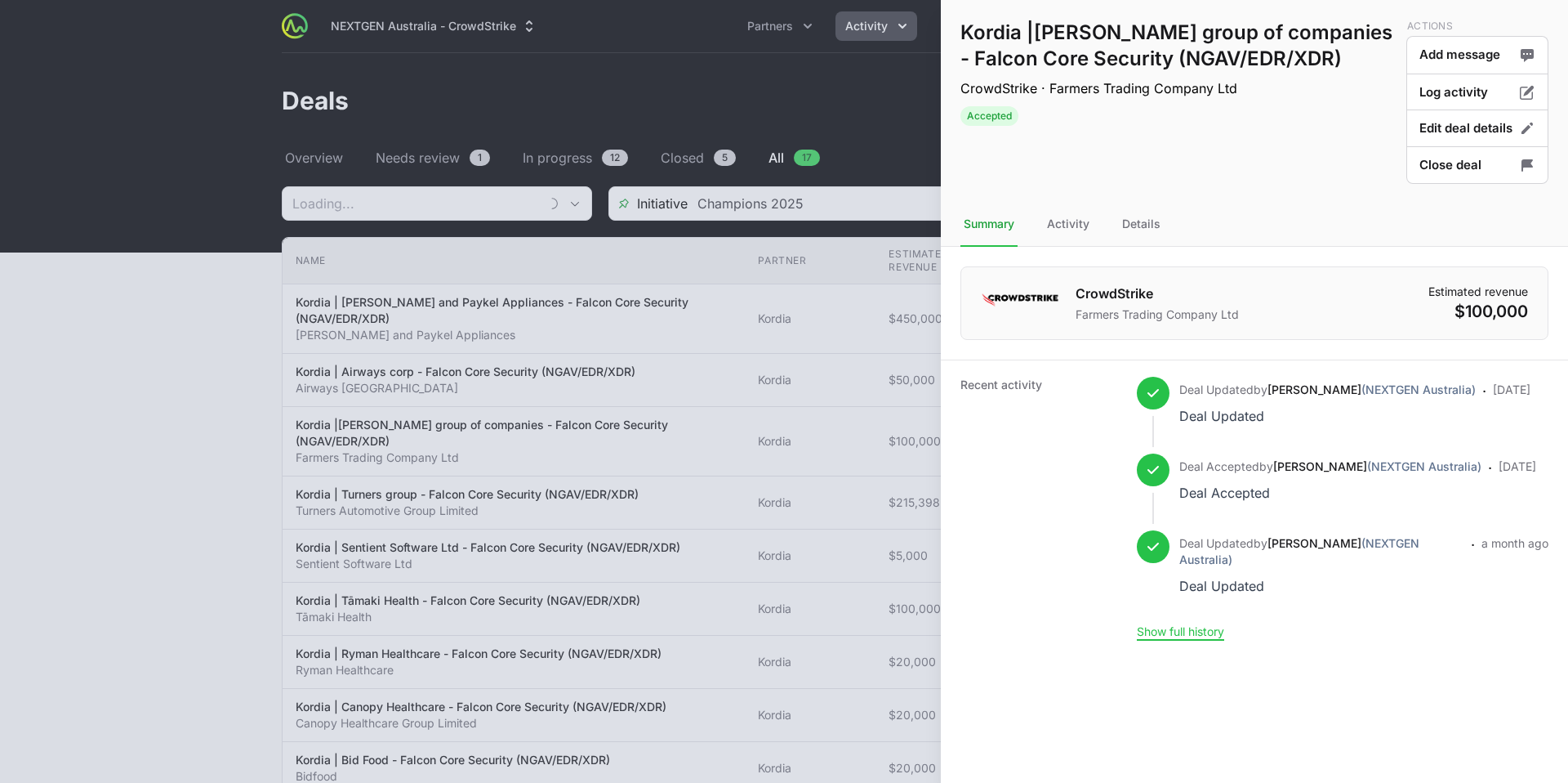
type input "Kordia"
click at [163, 110] on div at bounding box center [784, 392] width 1568 height 783
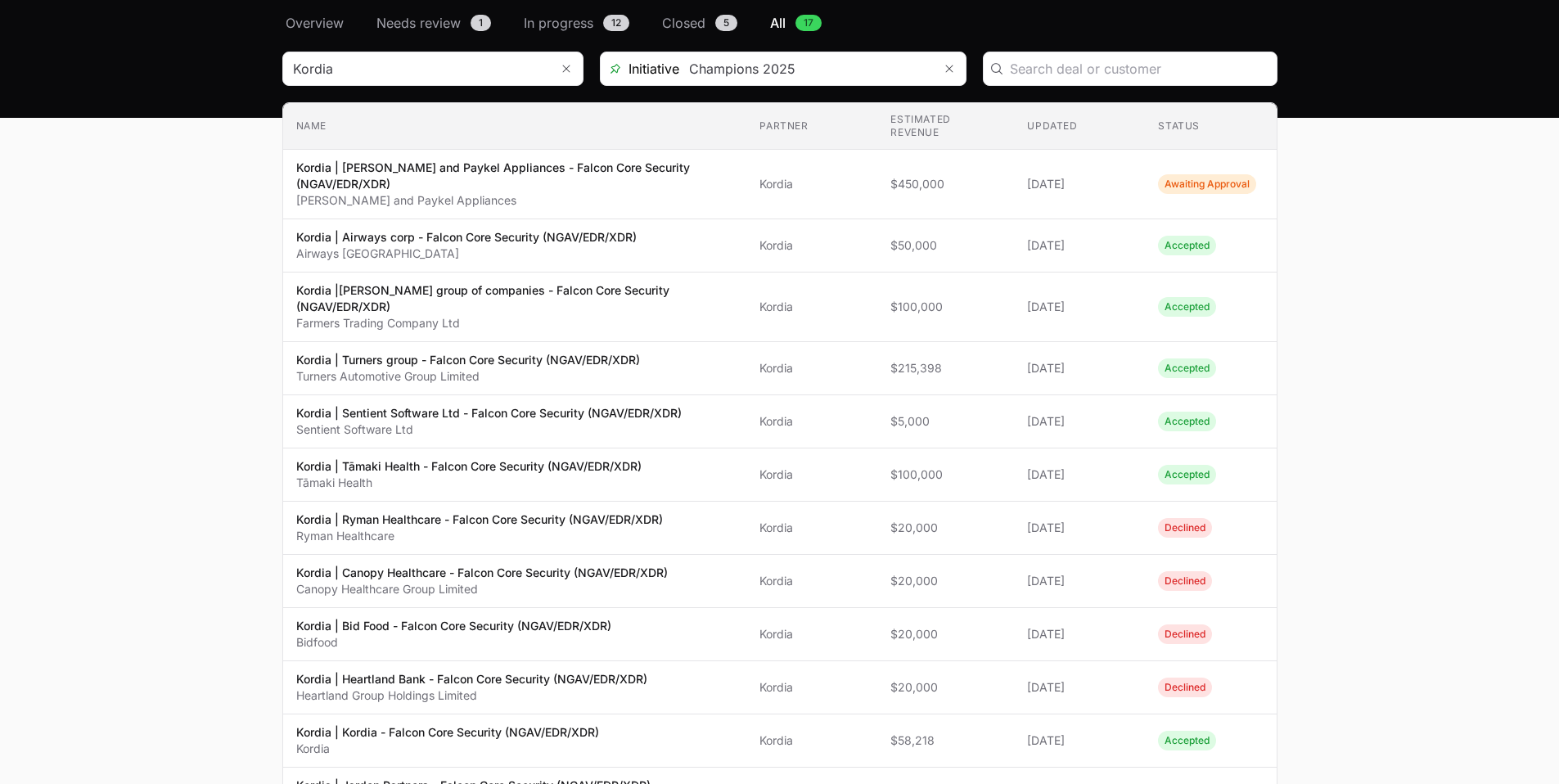
scroll to position [134, 0]
